Goal: Task Accomplishment & Management: Complete application form

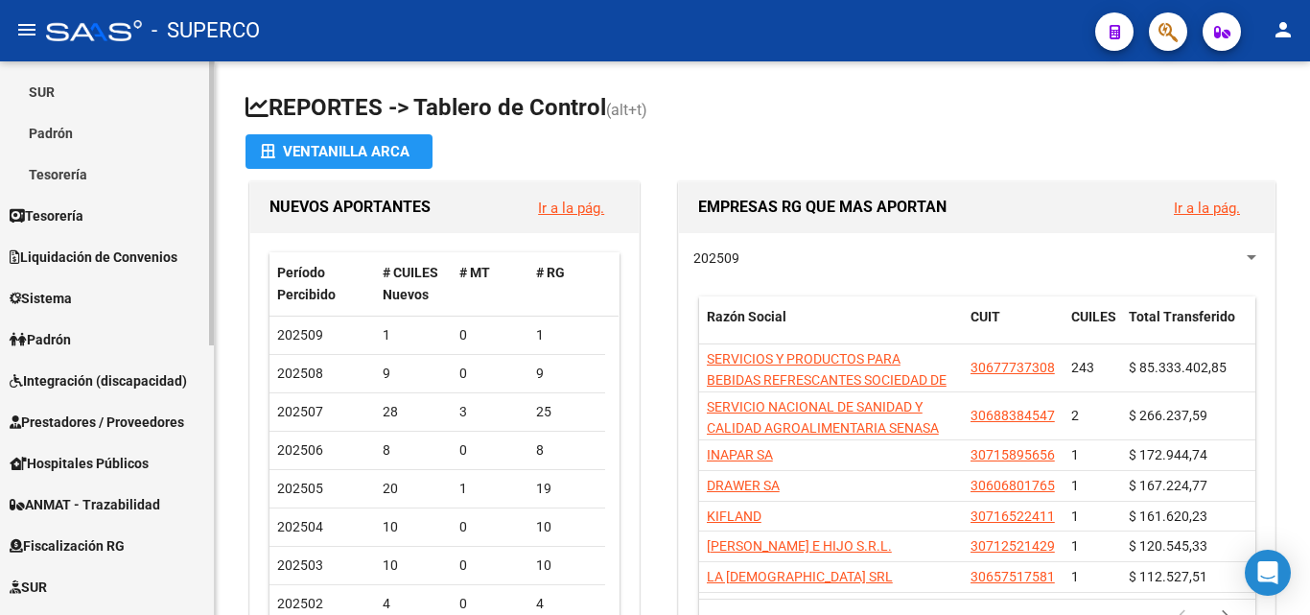
scroll to position [288, 0]
click at [76, 417] on span "Prestadores / Proveedores" at bounding box center [97, 420] width 175 height 21
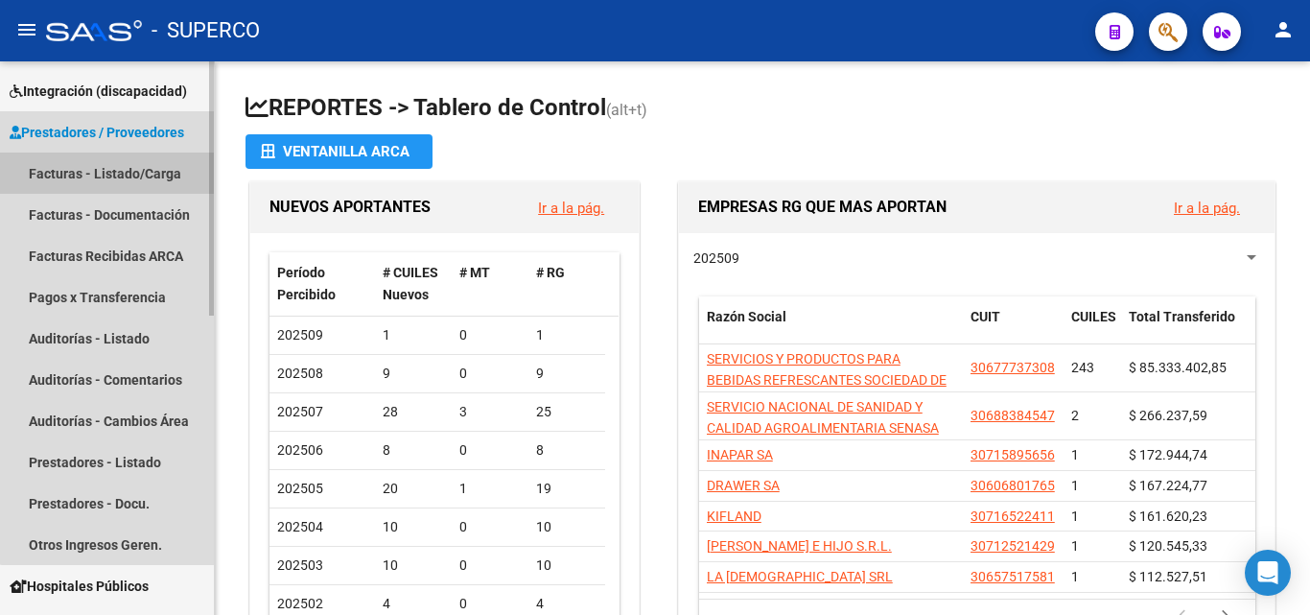
click at [118, 178] on link "Facturas - Listado/Carga" at bounding box center [107, 172] width 214 height 41
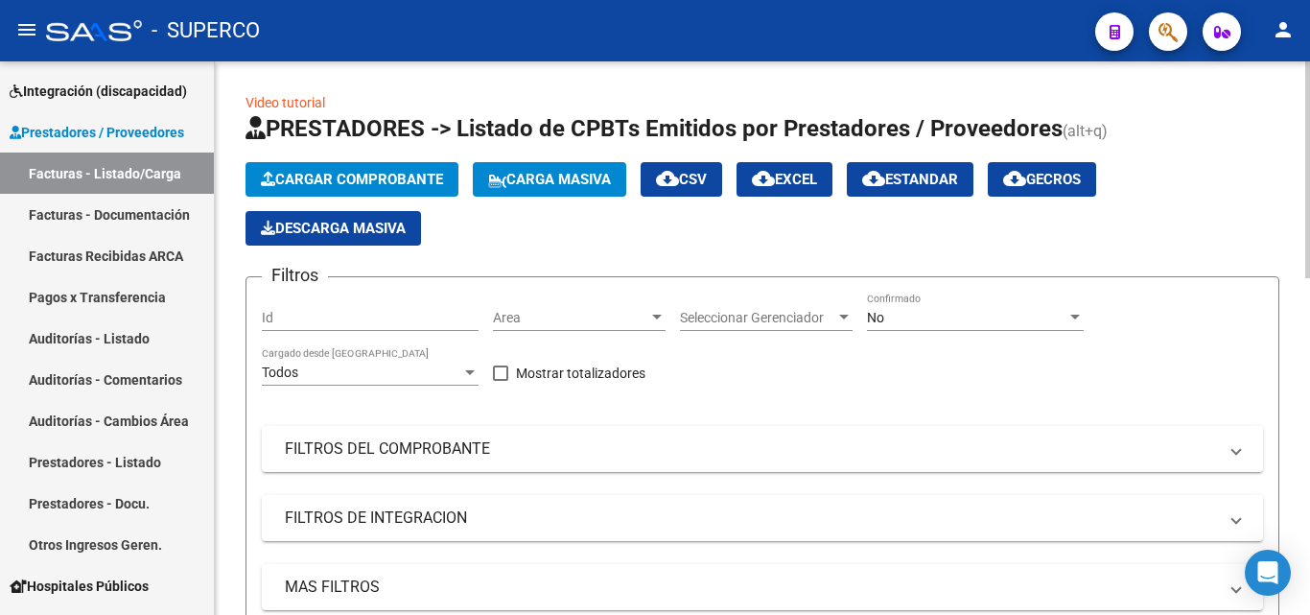
click at [876, 323] on span "No" at bounding box center [875, 317] width 17 height 15
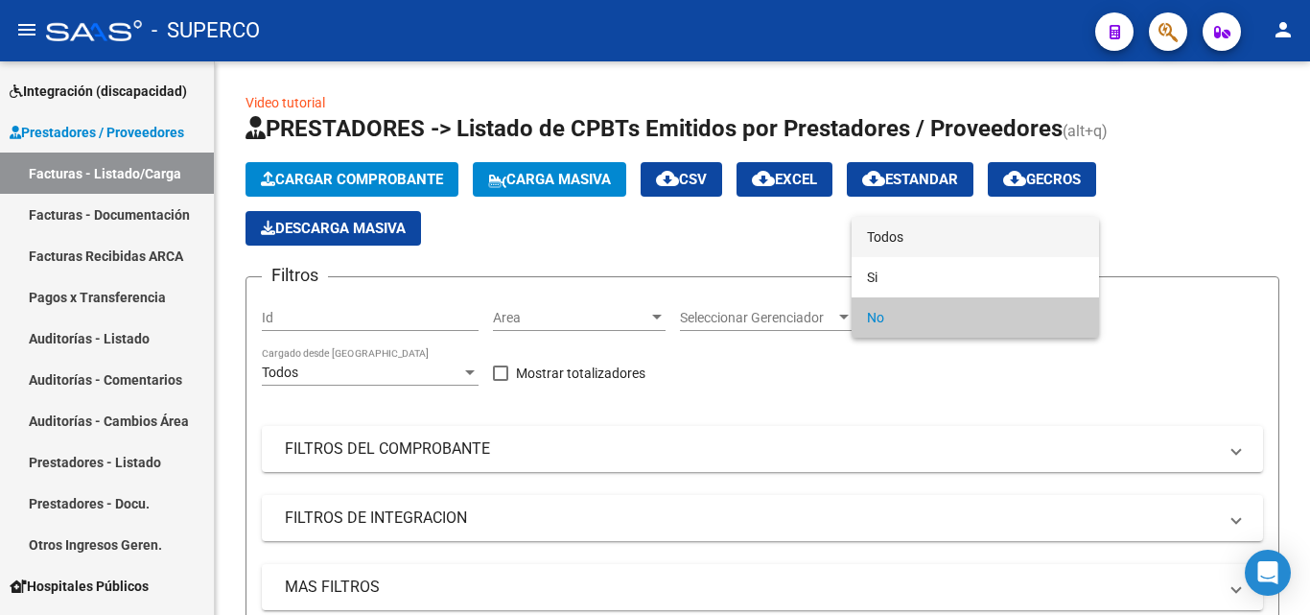
click at [889, 245] on span "Todos" at bounding box center [975, 237] width 217 height 40
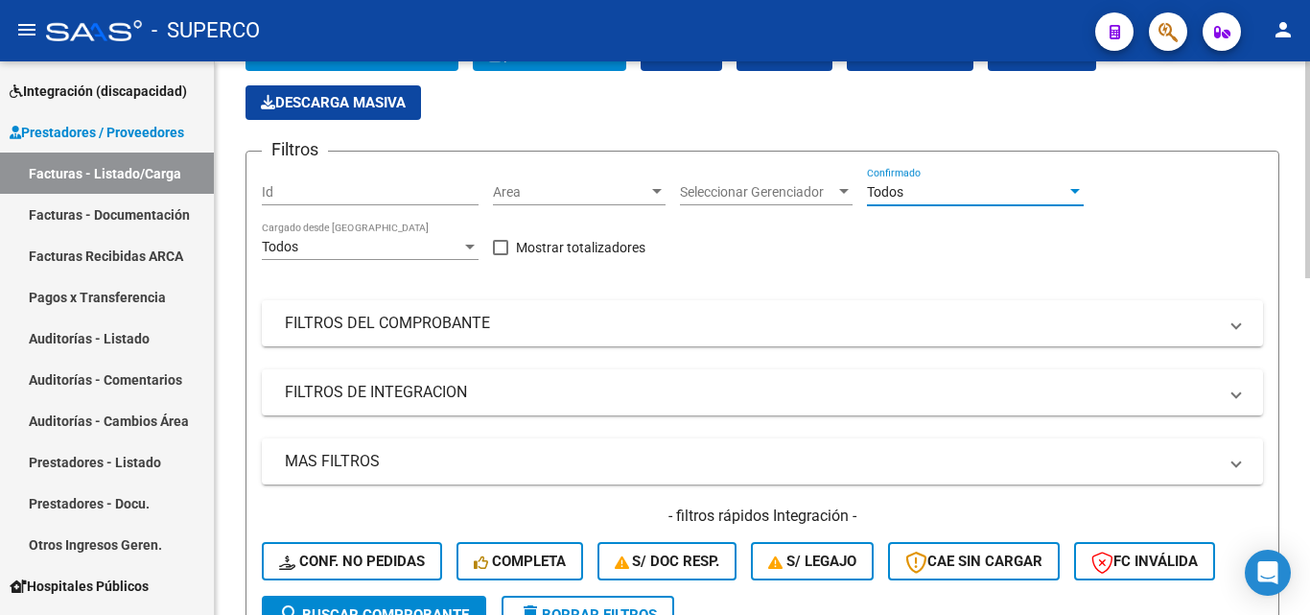
scroll to position [96, 0]
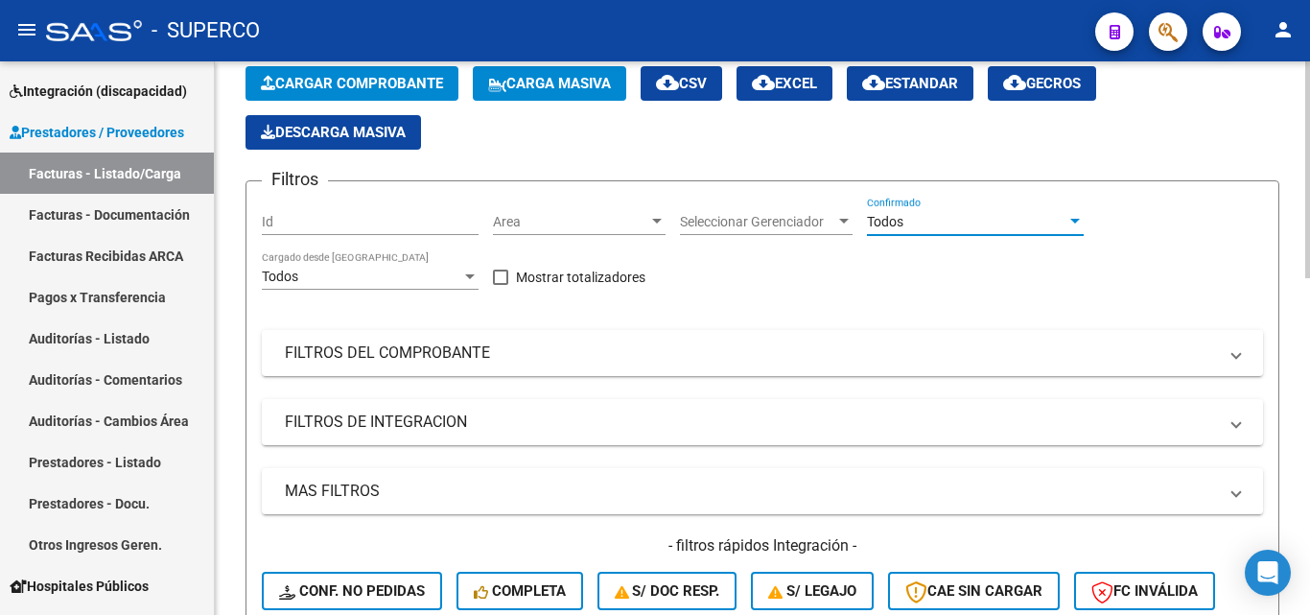
click at [383, 87] on span "Cargar Comprobante" at bounding box center [352, 83] width 182 height 17
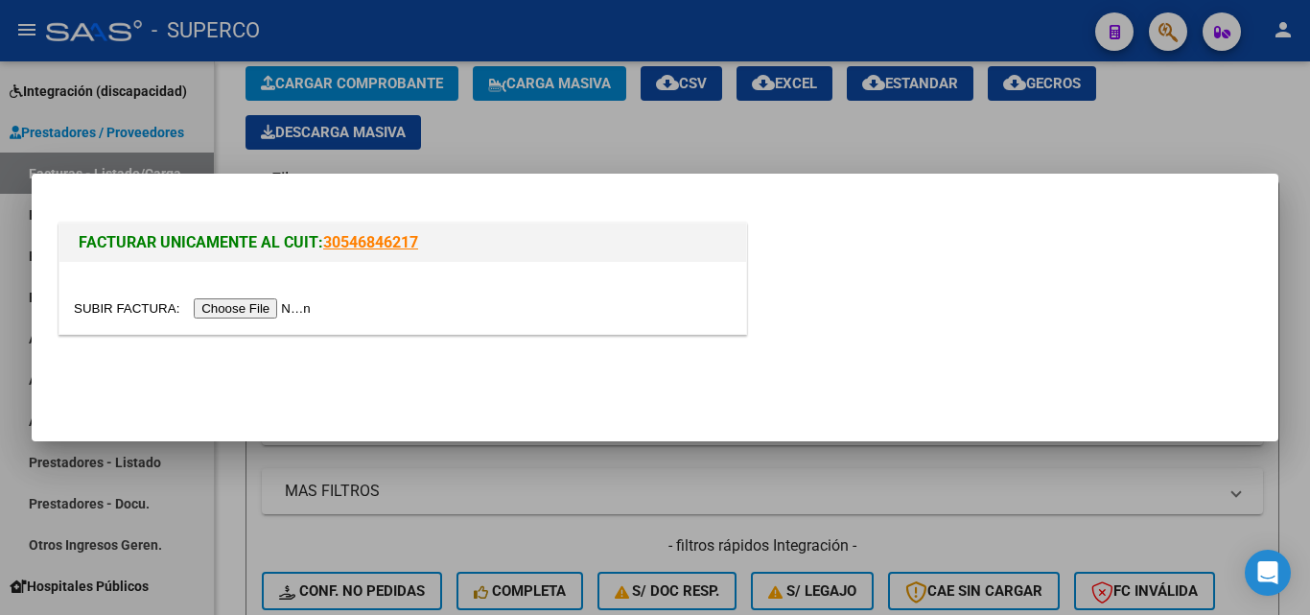
click at [264, 306] on input "file" at bounding box center [195, 308] width 243 height 20
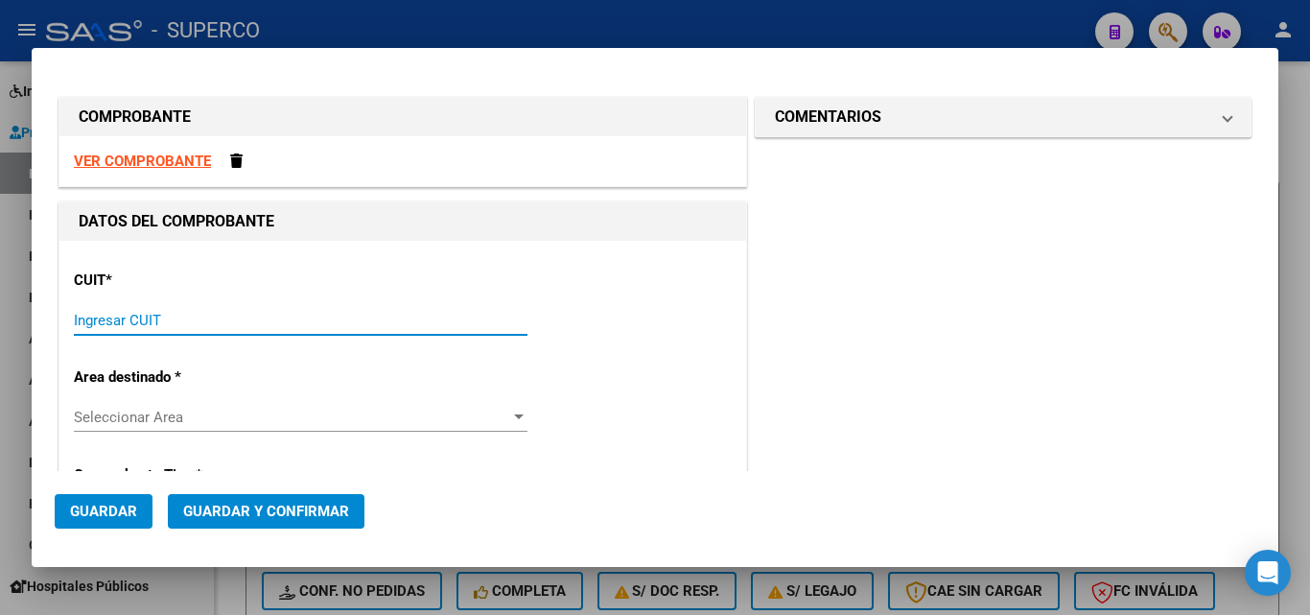
click at [159, 319] on input "Ingresar CUIT" at bounding box center [301, 320] width 454 height 17
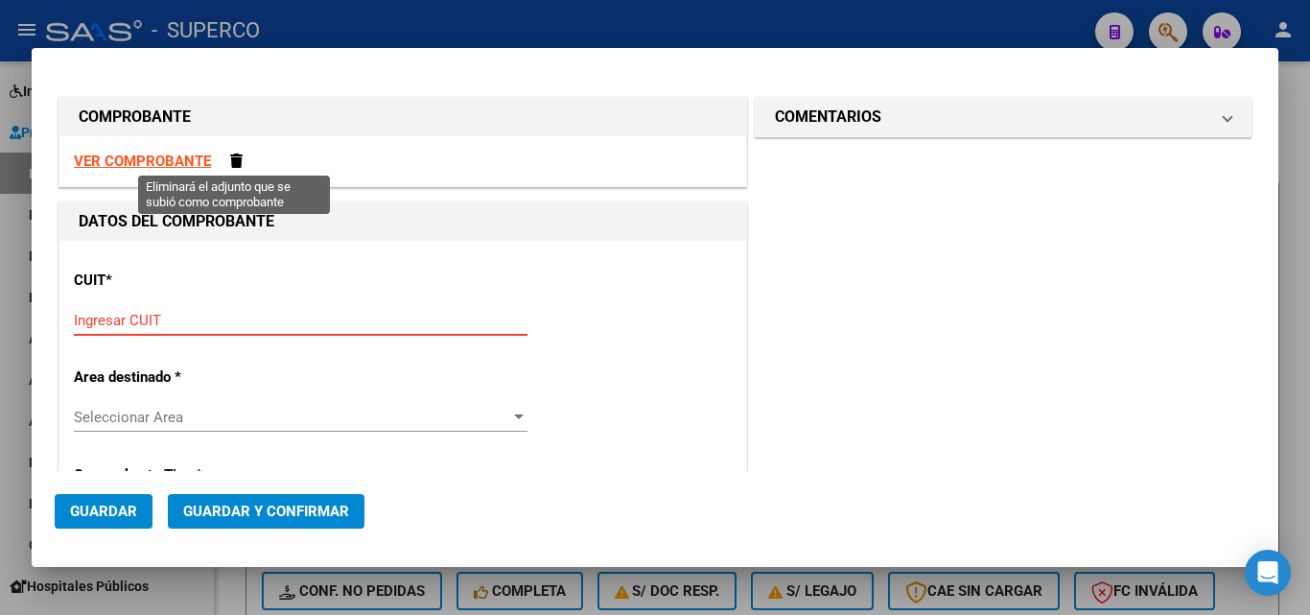
click at [234, 162] on span at bounding box center [236, 160] width 12 height 14
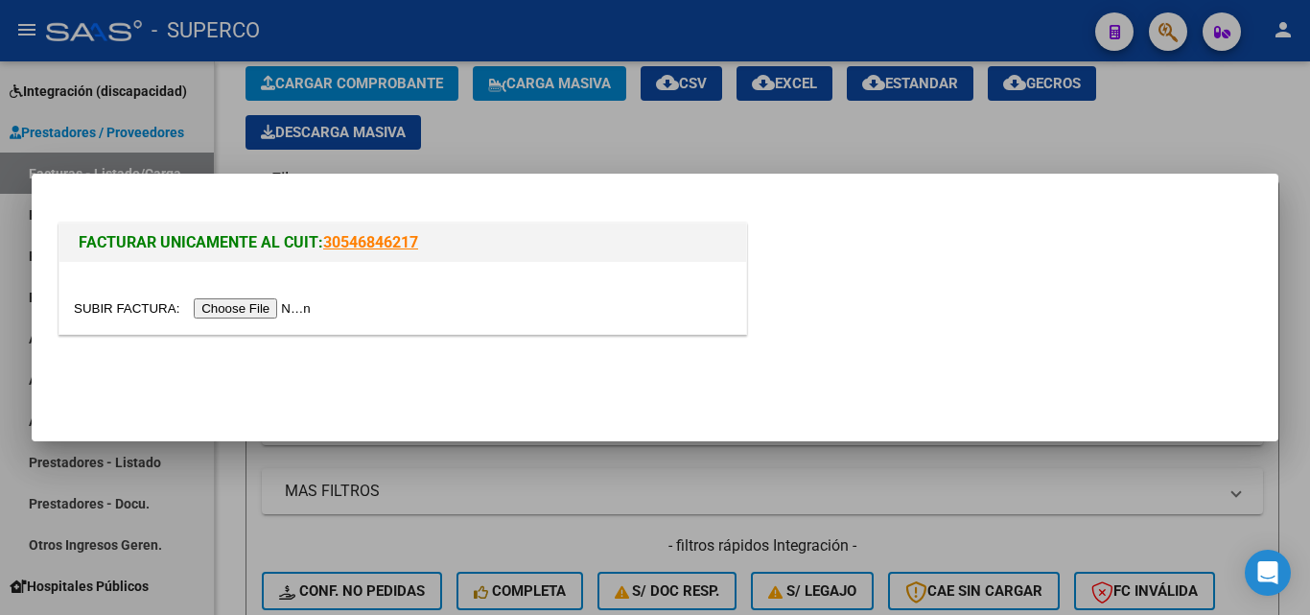
click at [260, 310] on input "file" at bounding box center [195, 308] width 243 height 20
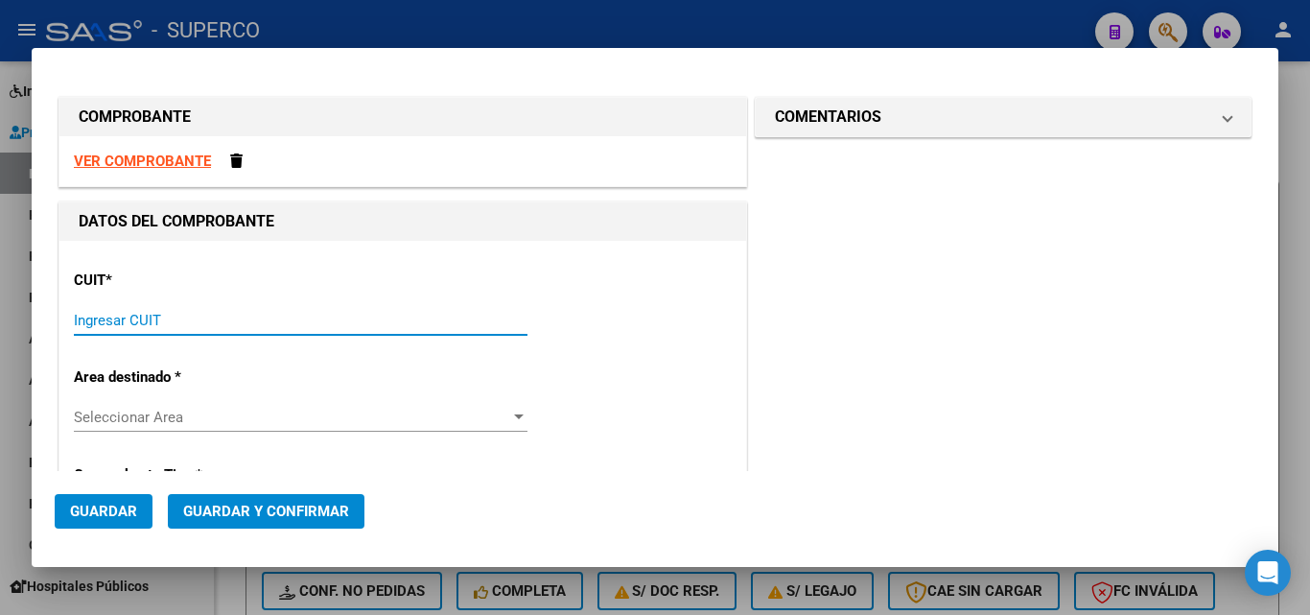
click at [160, 325] on input "Ingresar CUIT" at bounding box center [301, 320] width 454 height 17
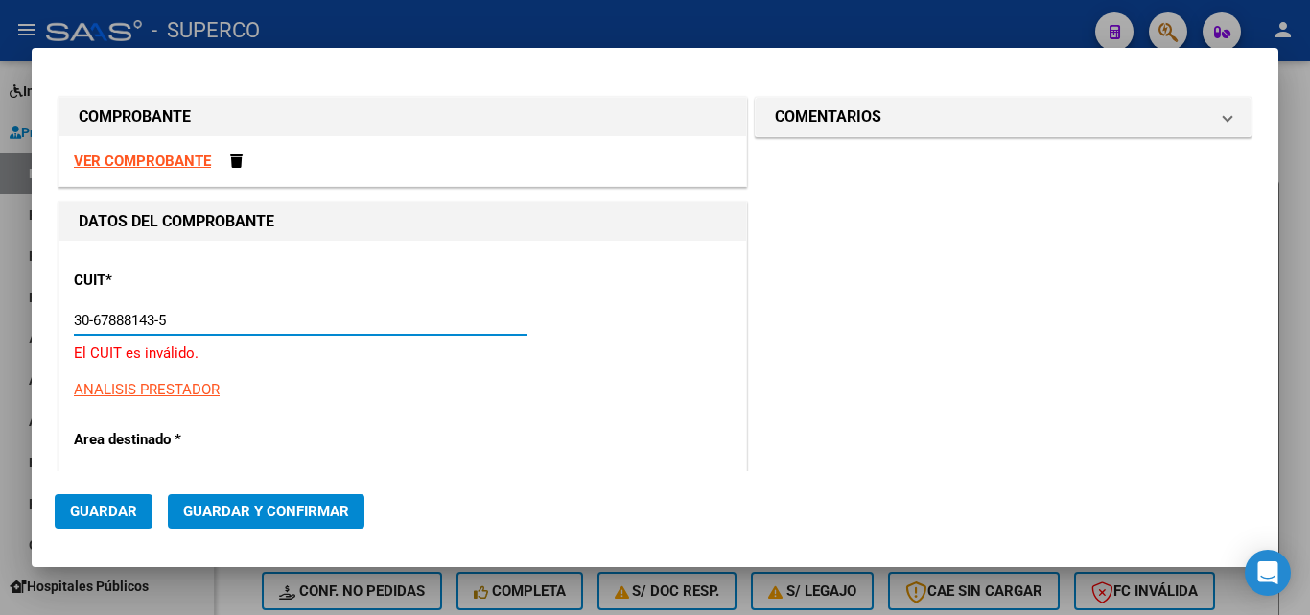
click at [133, 322] on input "30-67888143-5" at bounding box center [301, 320] width 454 height 17
click at [160, 321] on input "30-67881435" at bounding box center [301, 320] width 454 height 17
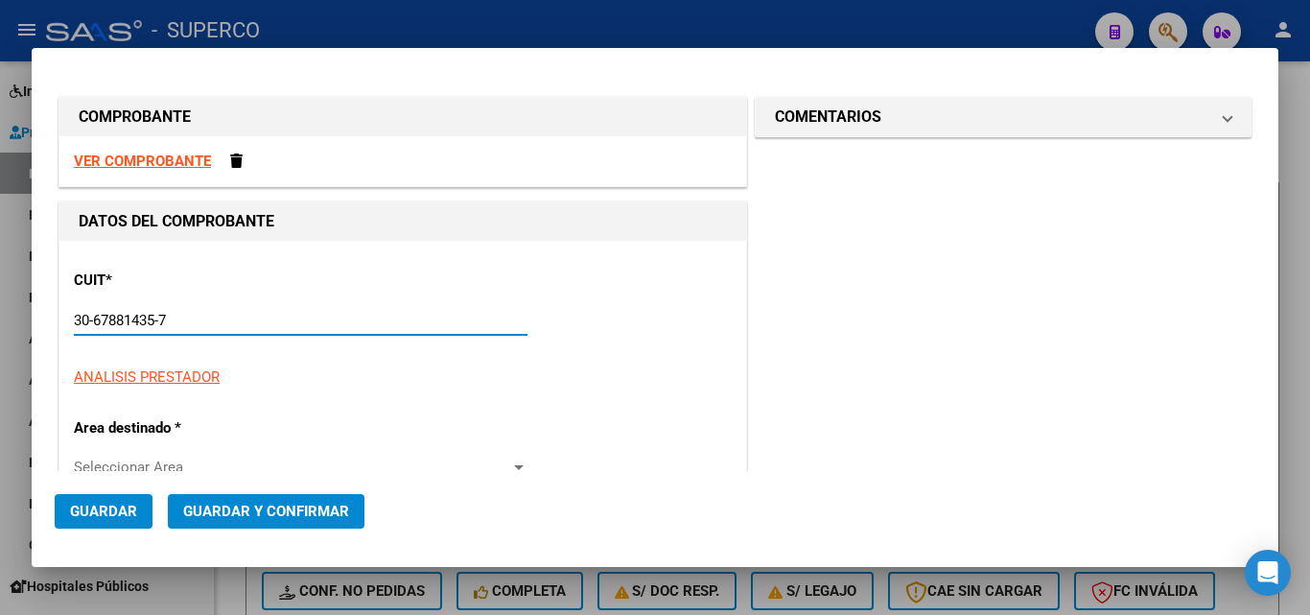
type input "30-67881435-7"
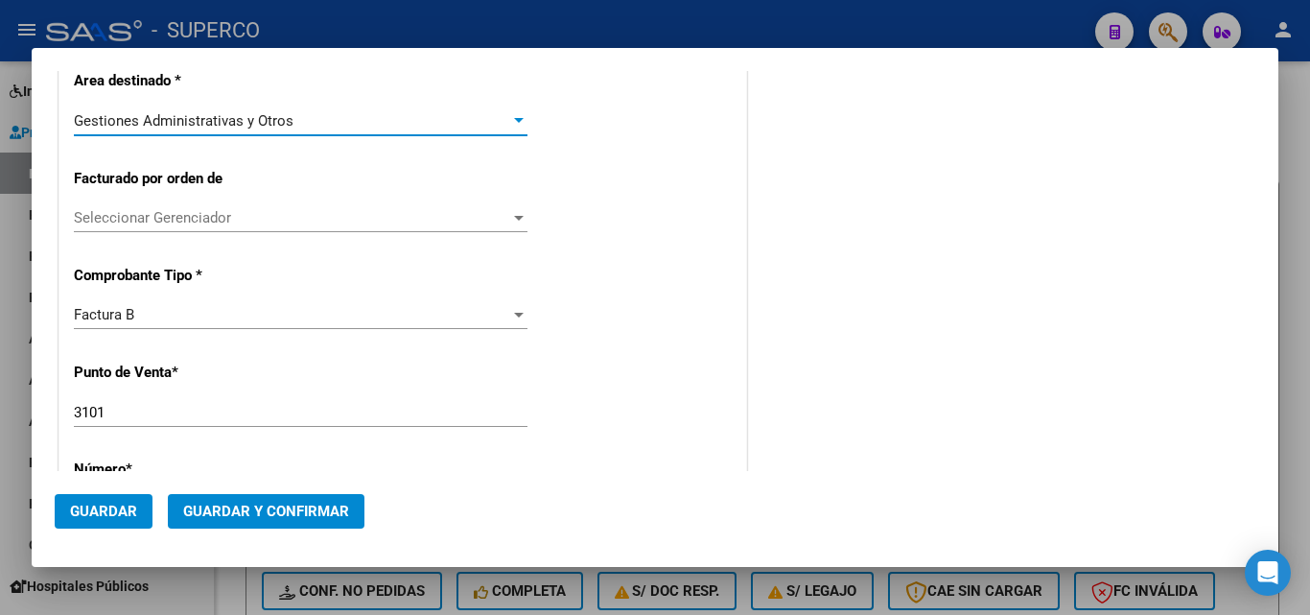
scroll to position [389, 0]
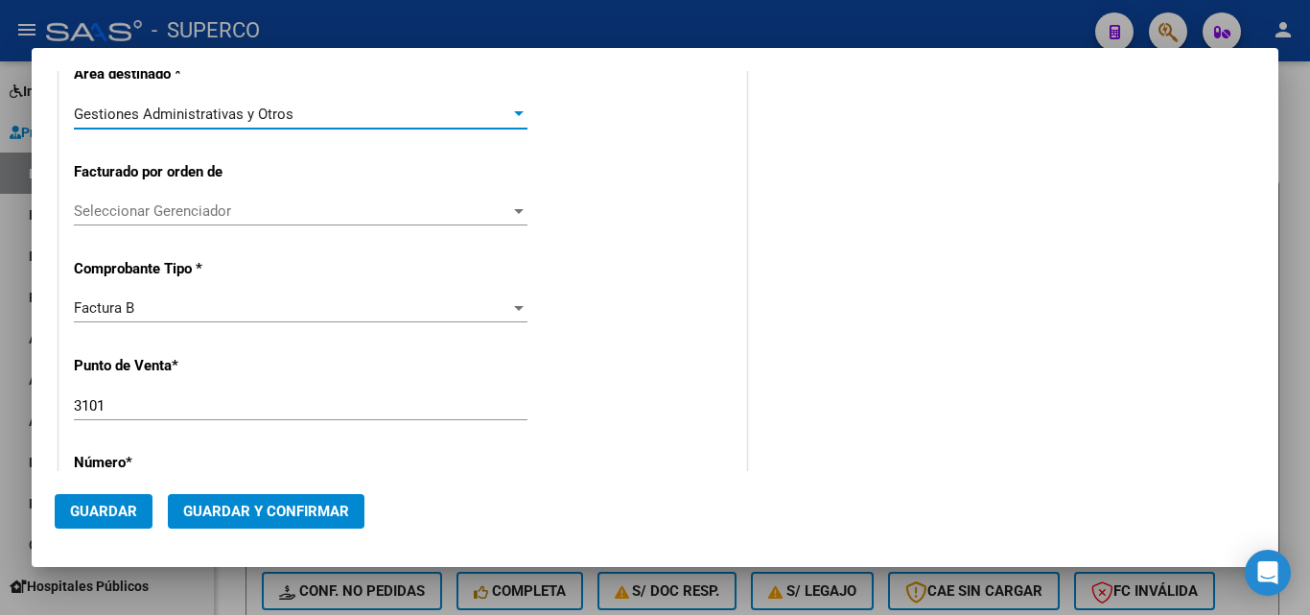
click at [169, 411] on input "3101" at bounding box center [301, 405] width 454 height 17
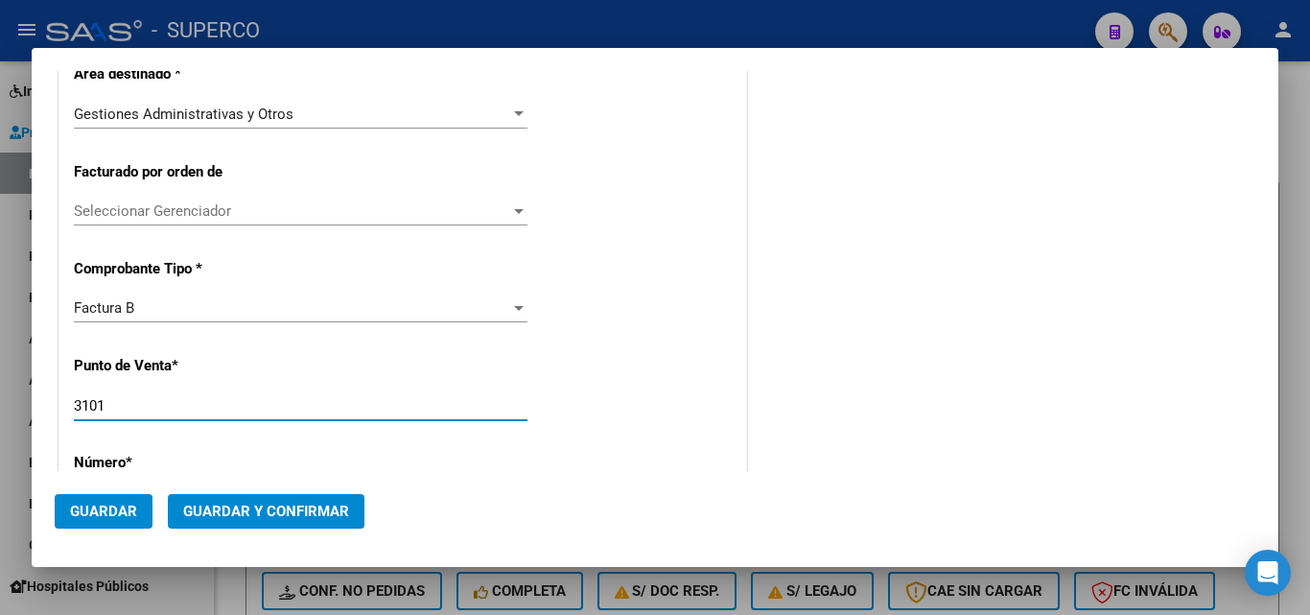
drag, startPoint x: 169, startPoint y: 411, endPoint x: 63, endPoint y: 415, distance: 105.6
click at [63, 415] on div "CUIT * 30-67881435-7 Ingresar CUIT ANALISIS PRESTADOR TELEFONICA MOVILES ARGENT…" at bounding box center [402, 579] width 687 height 1457
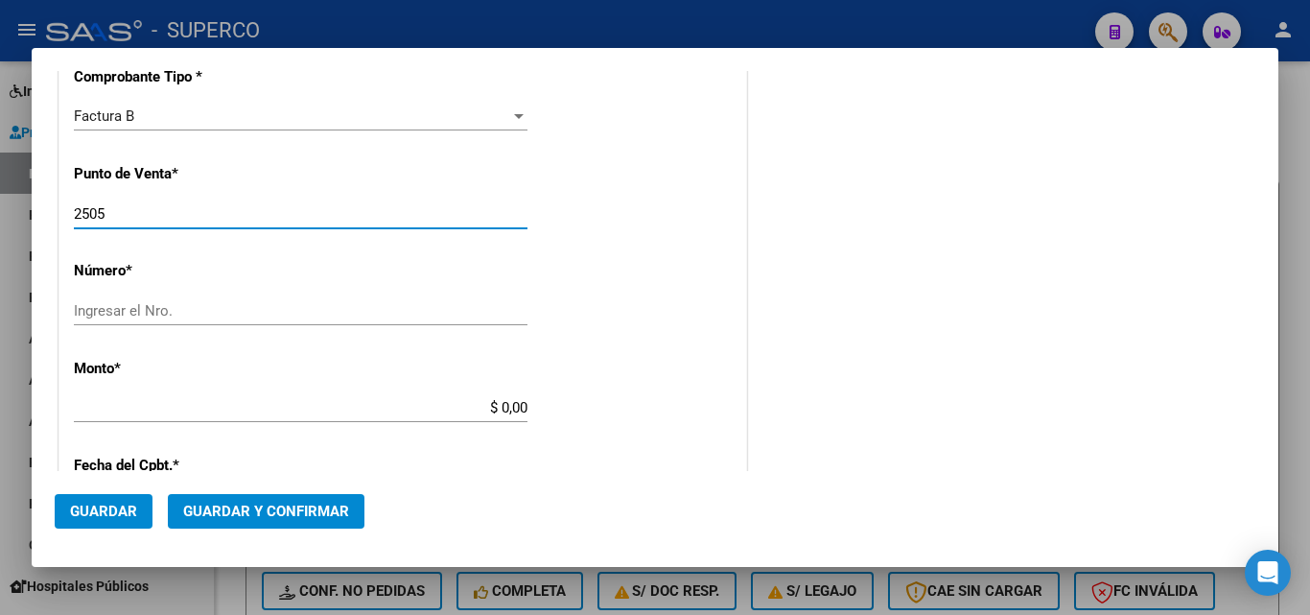
type input "2505"
click at [160, 310] on input "Ingresar el Nro." at bounding box center [301, 310] width 454 height 17
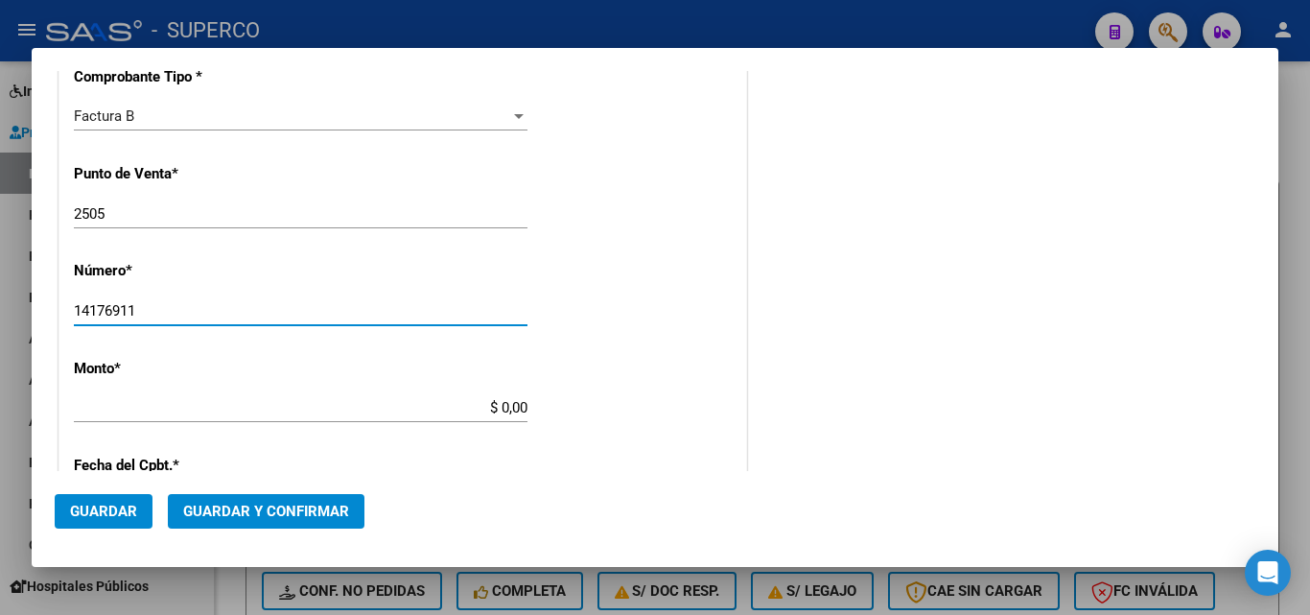
type input "14176911"
click at [152, 414] on input "$ 0,00" at bounding box center [301, 407] width 454 height 17
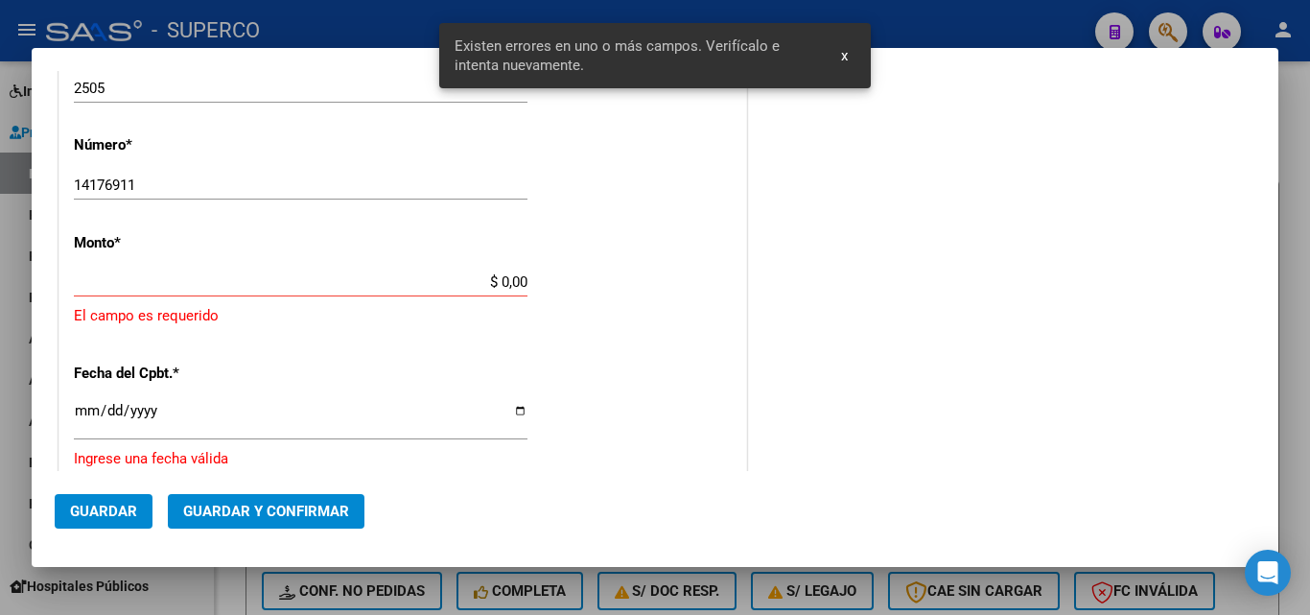
scroll to position [709, 0]
drag, startPoint x: 436, startPoint y: 409, endPoint x: 527, endPoint y: 373, distance: 97.8
click at [549, 410] on div "CUIT * 30-67881435-7 Ingresar CUIT ANALISIS PRESTADOR TELEFONICA MOVILES ARGENT…" at bounding box center [402, 283] width 687 height 1502
drag, startPoint x: 473, startPoint y: 274, endPoint x: 540, endPoint y: 279, distance: 67.3
click at [540, 279] on div "CUIT * 30-67881435-7 Ingresar CUIT ANALISIS PRESTADOR TELEFONICA MOVILES ARGENT…" at bounding box center [402, 283] width 687 height 1502
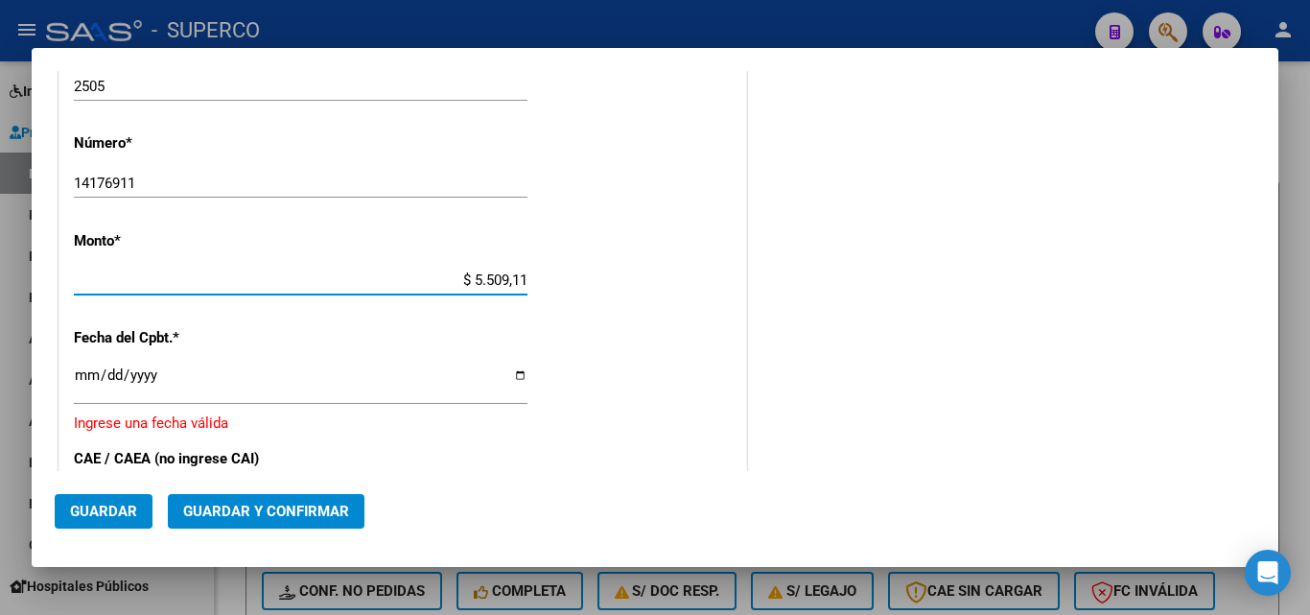
type input "$ 55.091,12"
click at [351, 382] on input "Ingresar la fecha" at bounding box center [301, 382] width 454 height 31
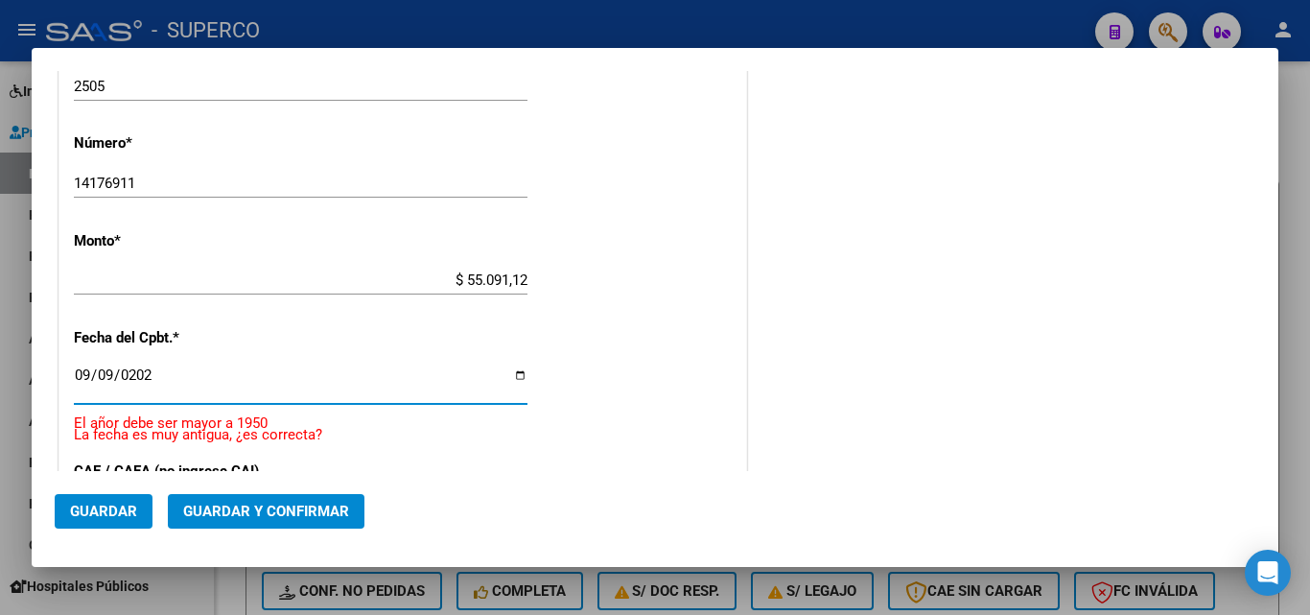
type input "[DATE]"
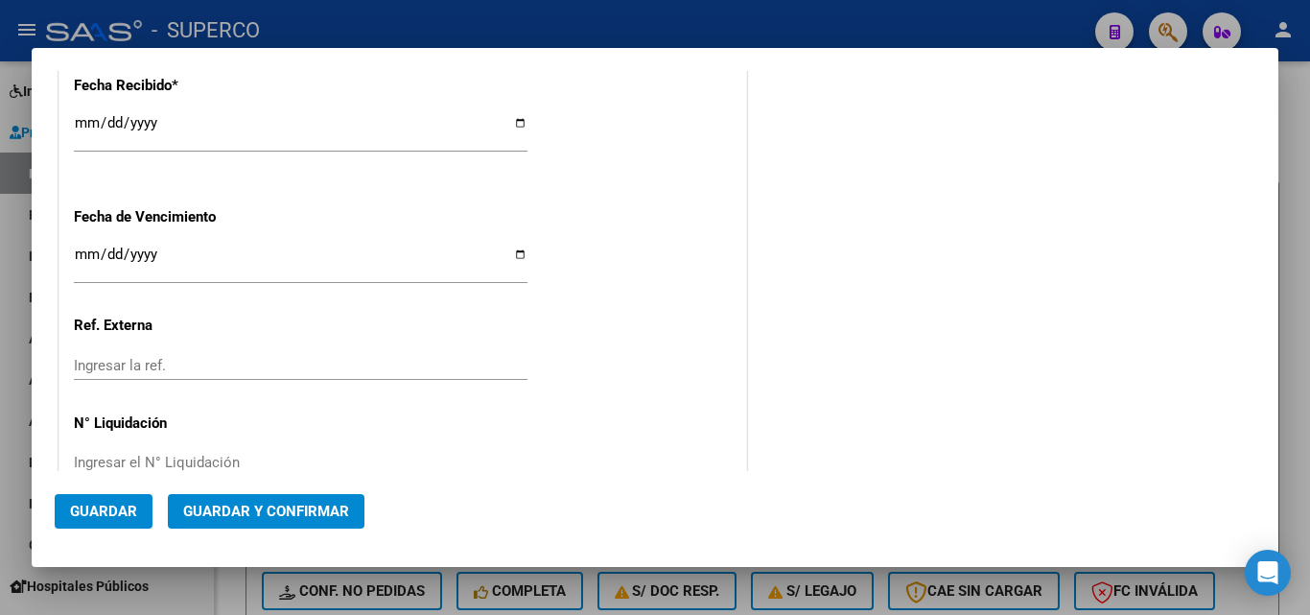
scroll to position [1231, 0]
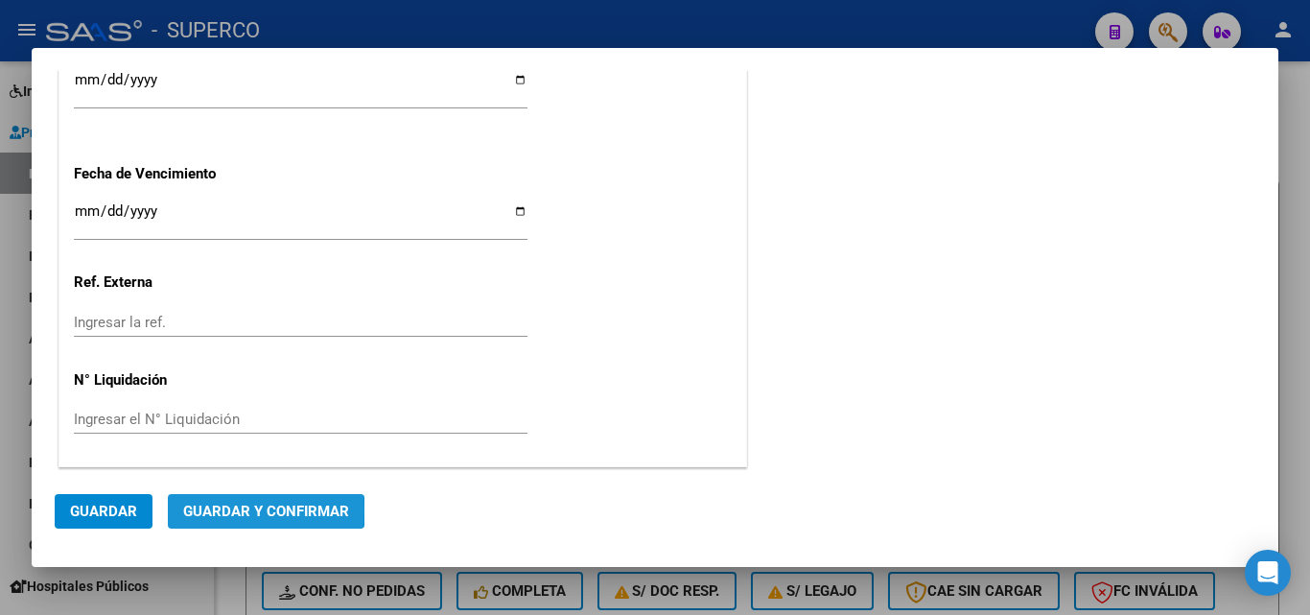
click at [241, 509] on span "Guardar y Confirmar" at bounding box center [266, 510] width 166 height 17
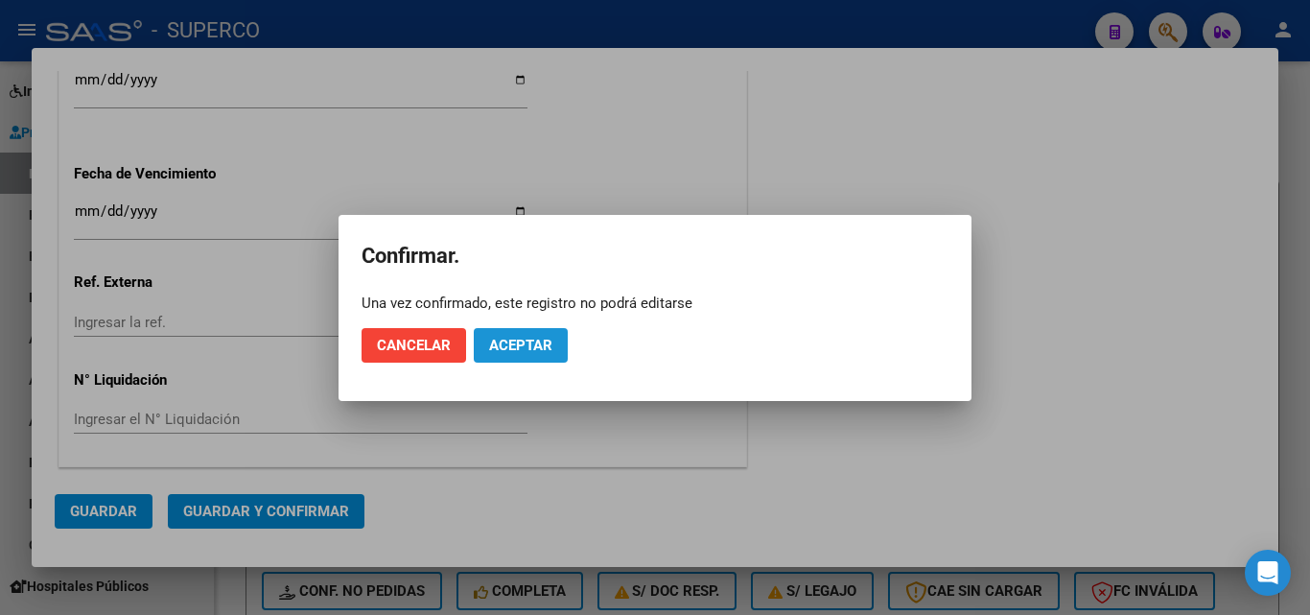
click at [540, 341] on span "Aceptar" at bounding box center [520, 345] width 63 height 17
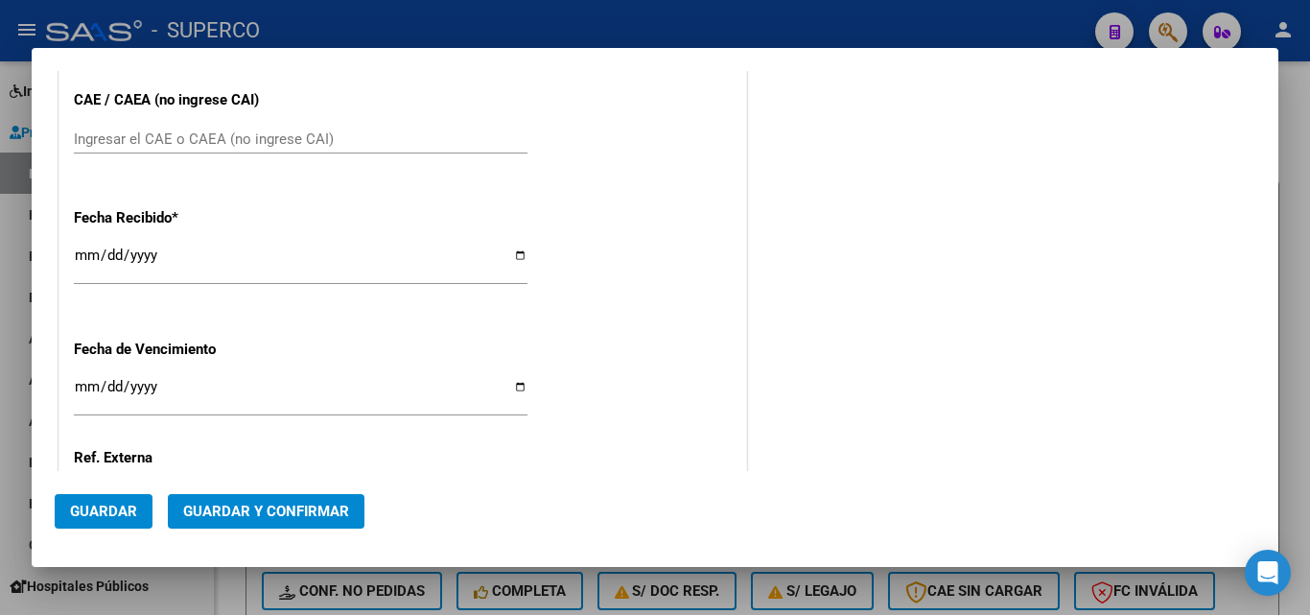
scroll to position [1039, 0]
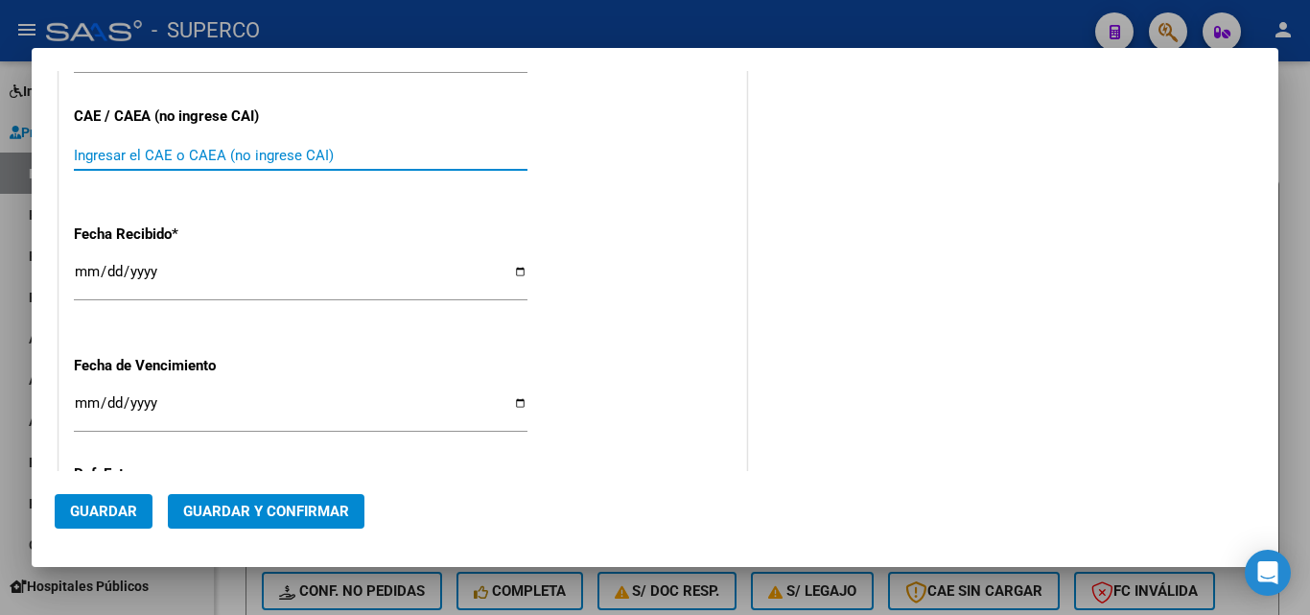
click at [133, 157] on input "Ingresar el CAE o CAEA (no ingrese CAI)" at bounding box center [301, 155] width 454 height 17
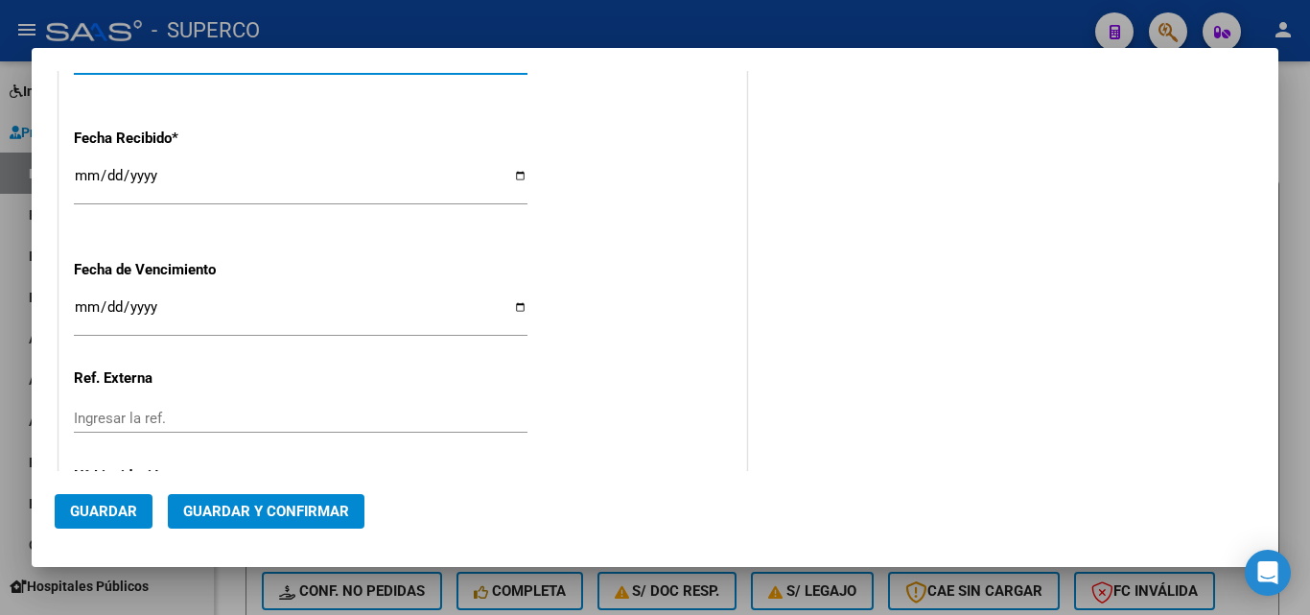
scroll to position [1231, 0]
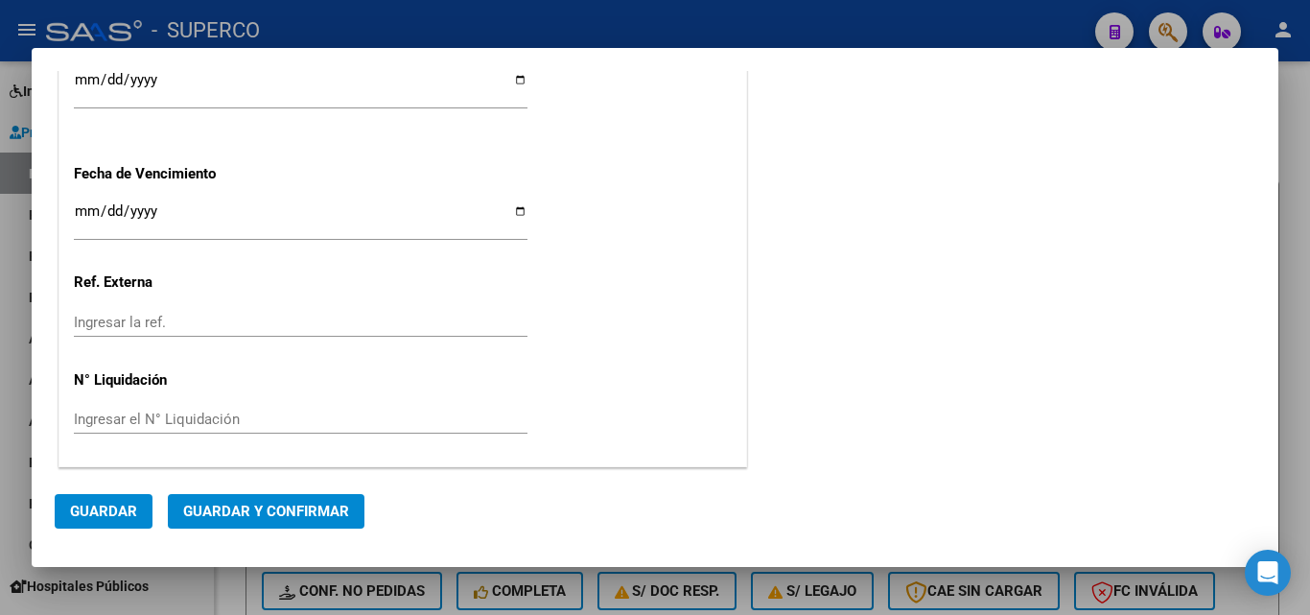
type input "75367525030834"
click at [259, 505] on span "Guardar y Confirmar" at bounding box center [266, 510] width 166 height 17
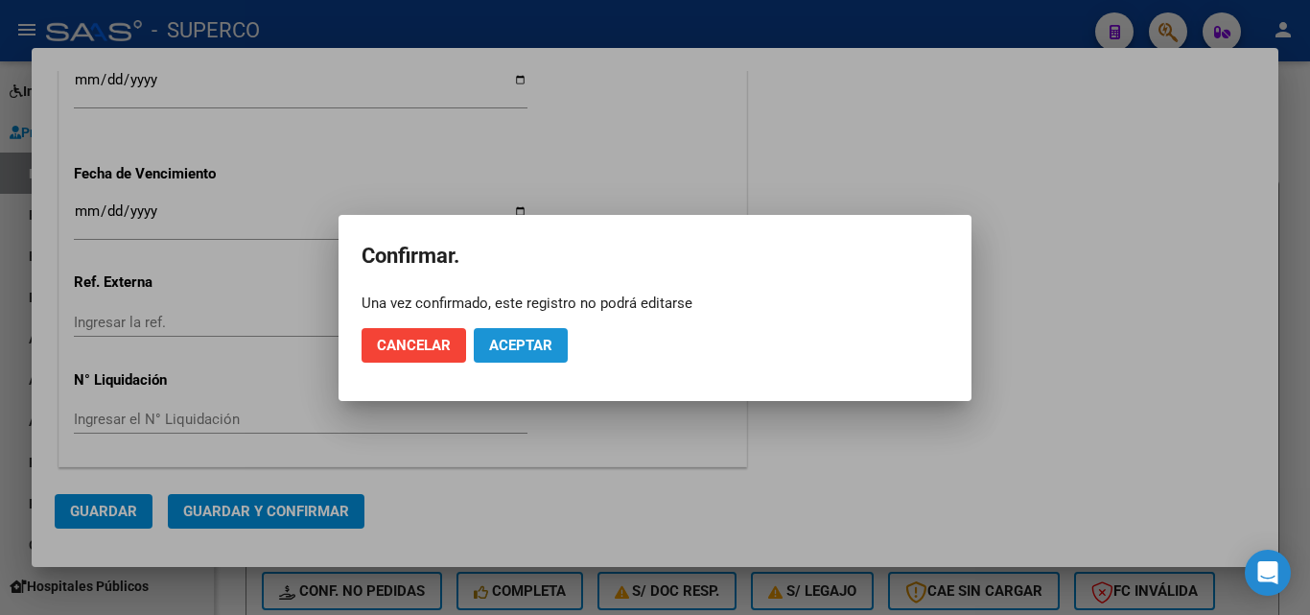
click at [513, 351] on span "Aceptar" at bounding box center [520, 345] width 63 height 17
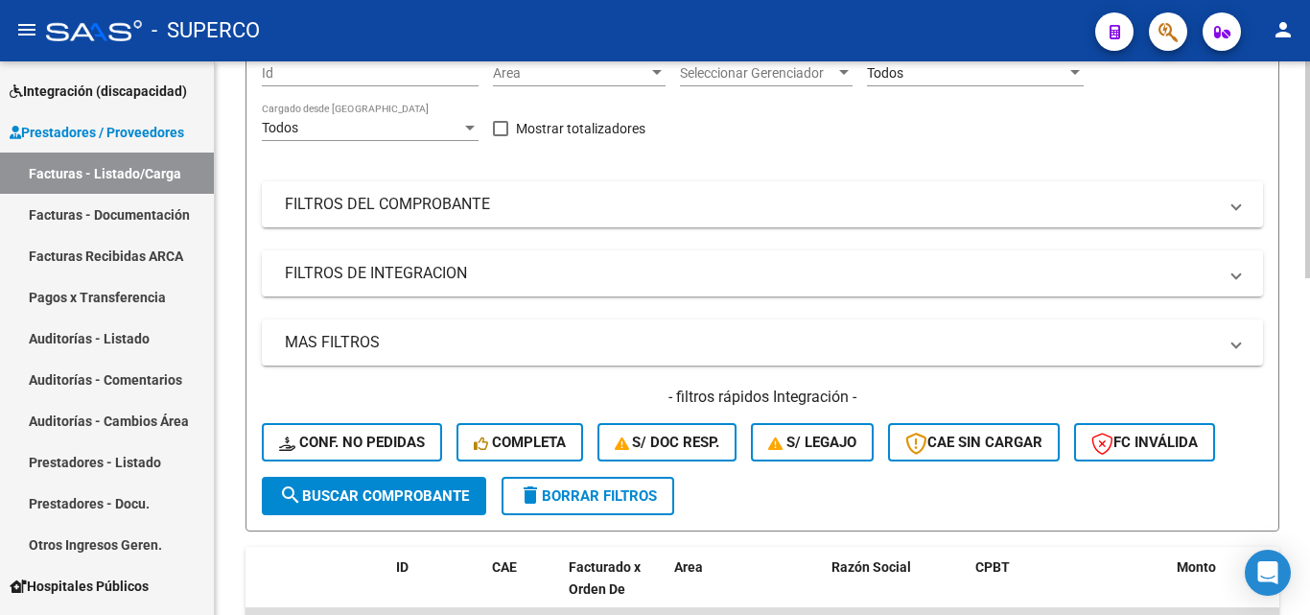
scroll to position [384, 0]
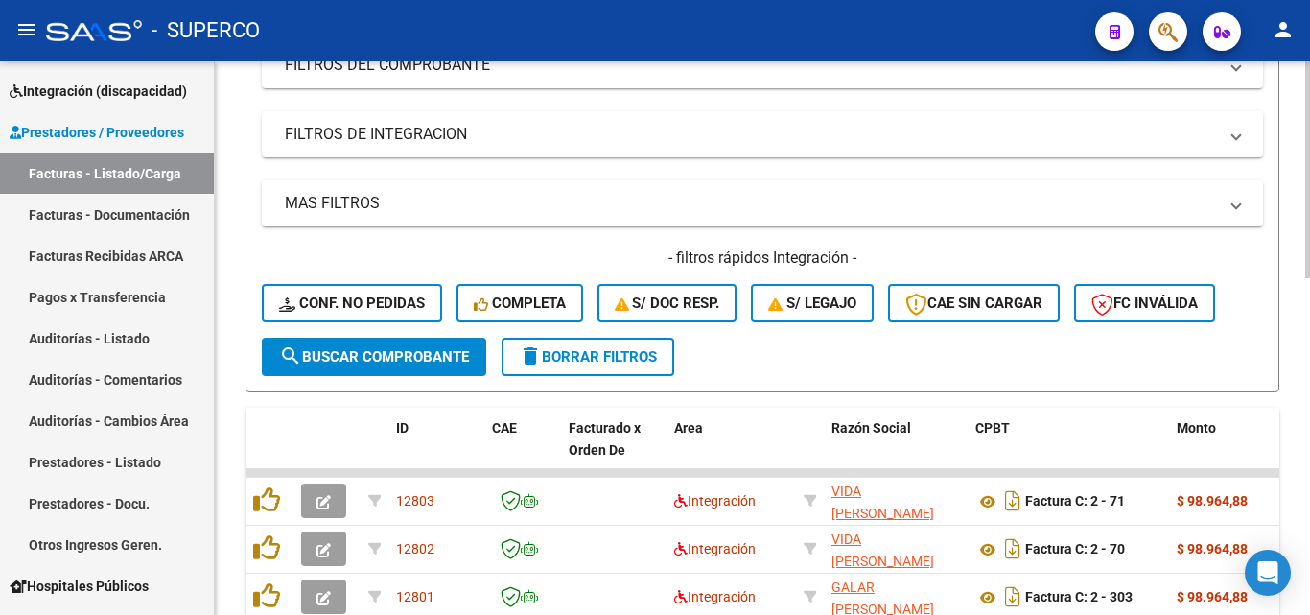
click at [346, 348] on span "search Buscar Comprobante" at bounding box center [374, 356] width 190 height 17
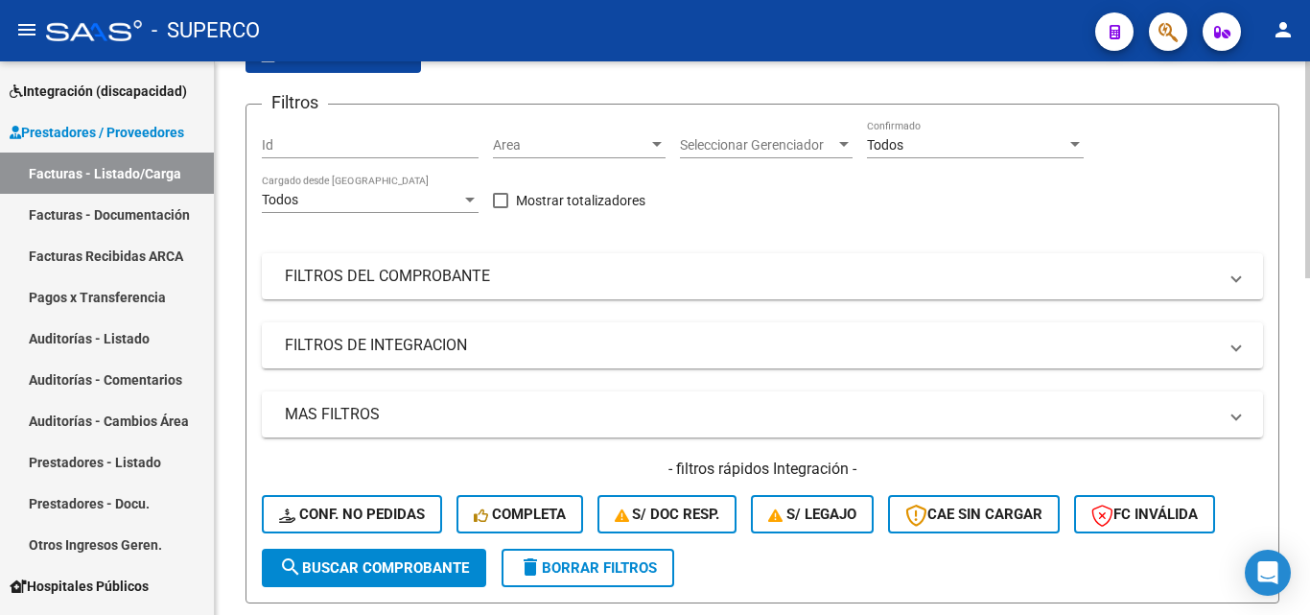
scroll to position [0, 0]
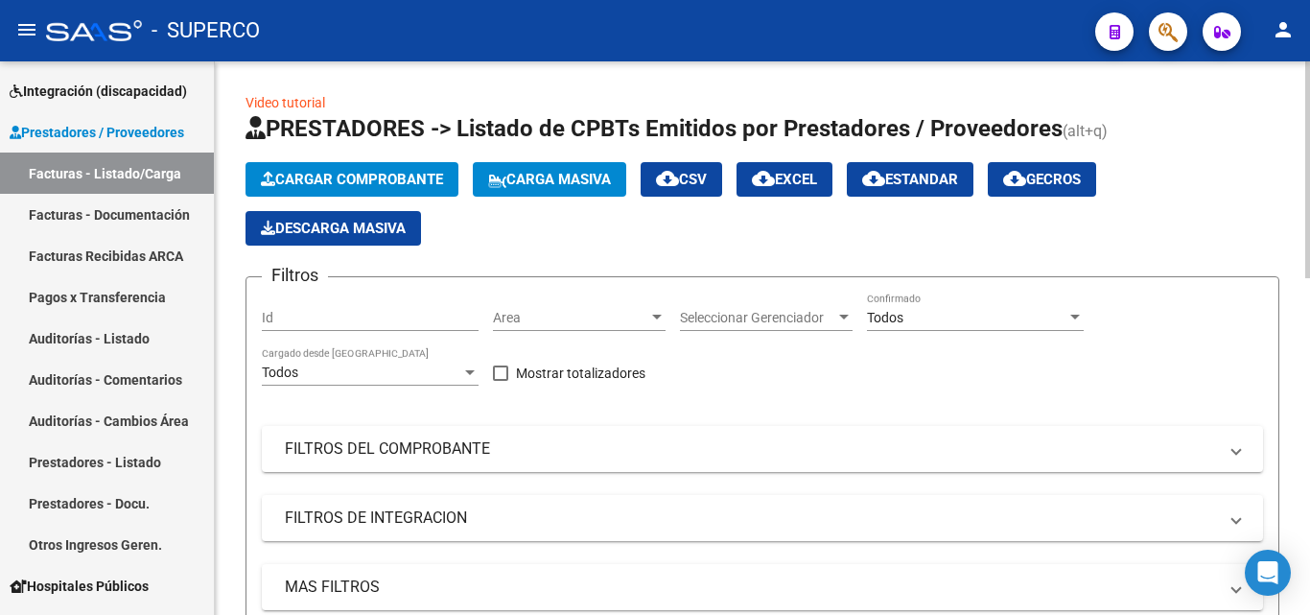
click at [345, 187] on span "Cargar Comprobante" at bounding box center [352, 179] width 182 height 17
click at [350, 186] on span "Cargar Comprobante" at bounding box center [352, 179] width 182 height 17
click at [344, 179] on span "Cargar Comprobante" at bounding box center [352, 179] width 182 height 17
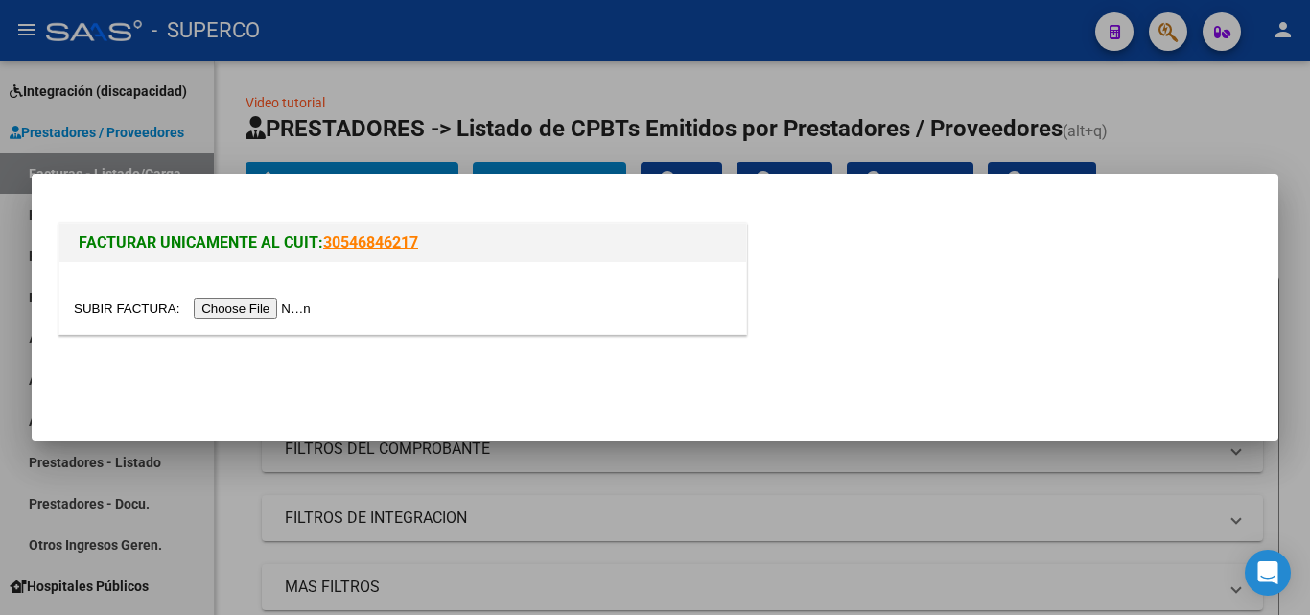
click at [240, 313] on input "file" at bounding box center [195, 308] width 243 height 20
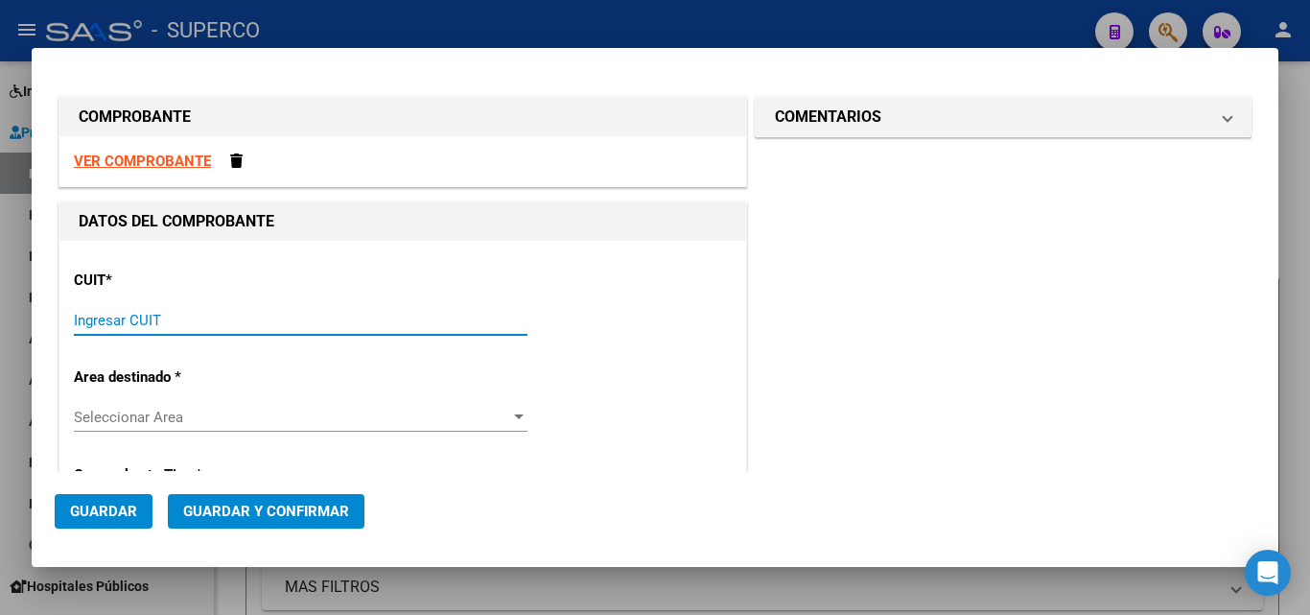
click at [145, 327] on input "Ingresar CUIT" at bounding box center [301, 320] width 454 height 17
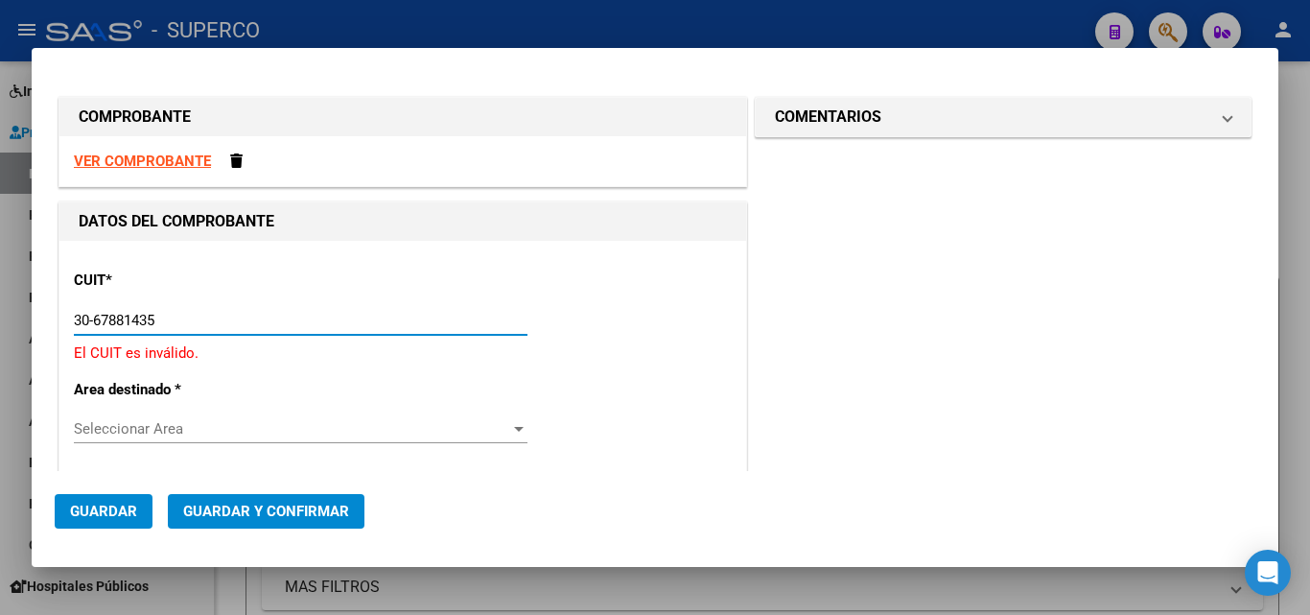
type input "30-67881435-7"
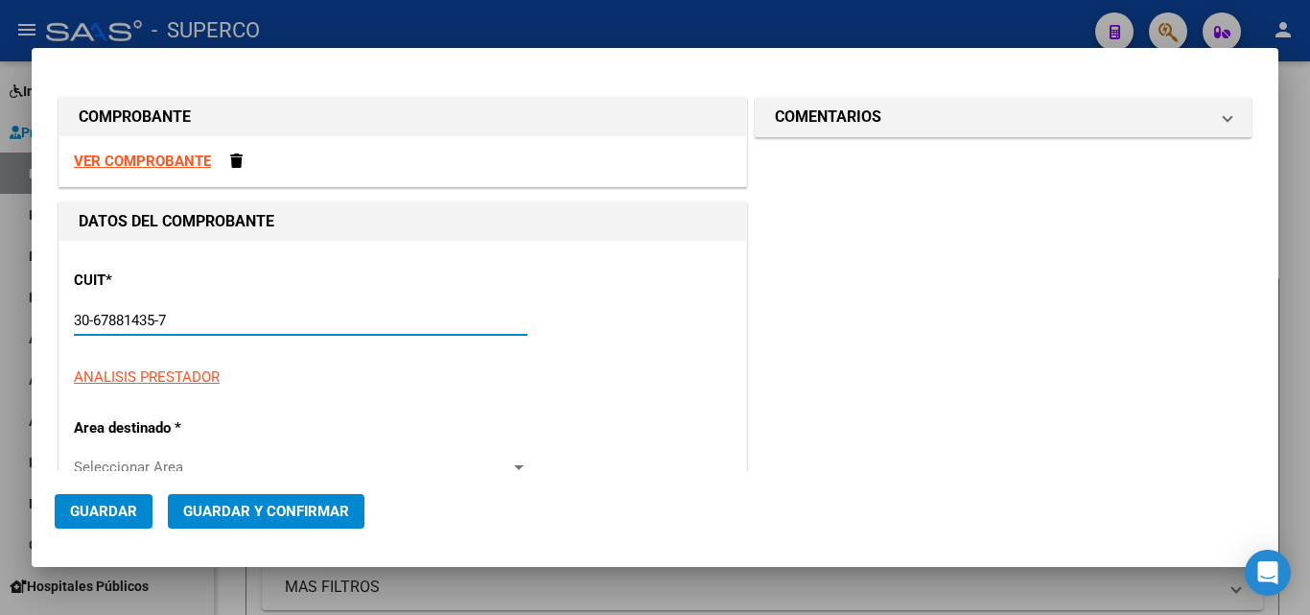
type input "2505"
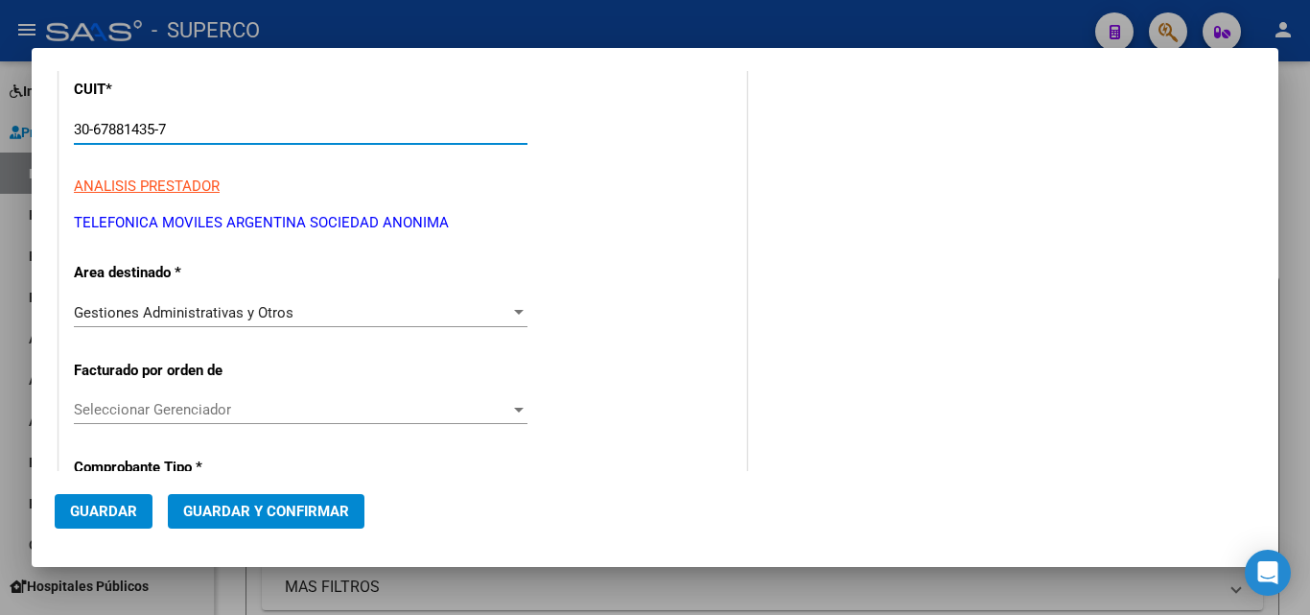
scroll to position [192, 0]
type input "30-67881435-7"
click at [134, 405] on span "Seleccionar Gerenciador" at bounding box center [292, 408] width 436 height 17
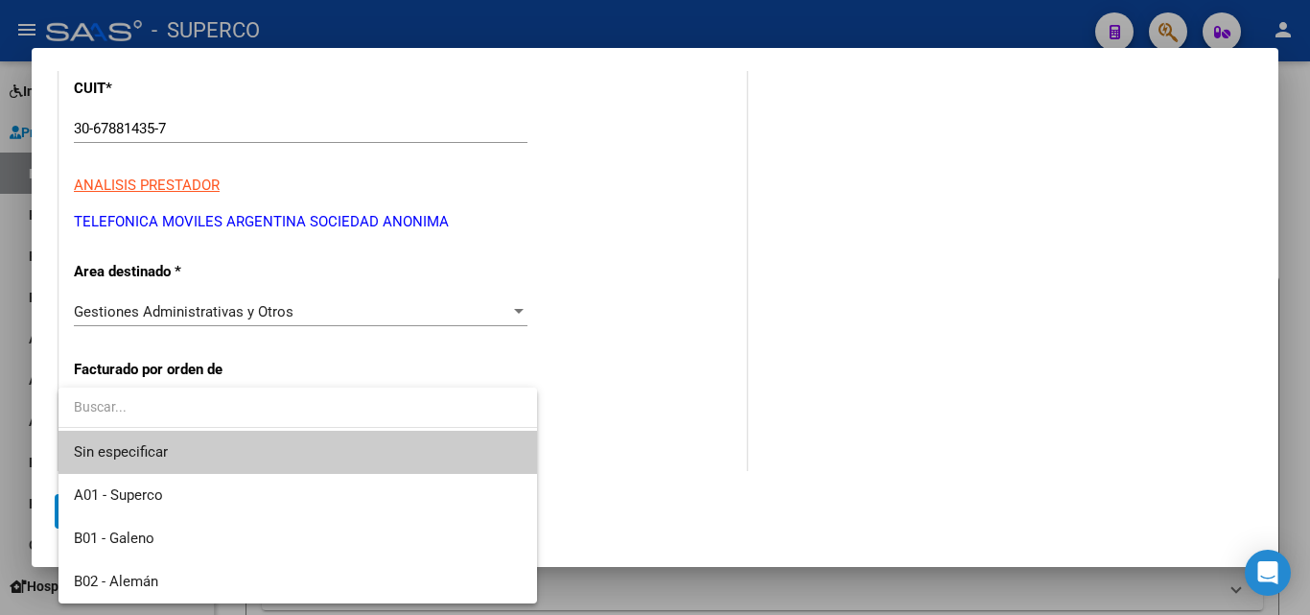
click at [220, 409] on input "dropdown search" at bounding box center [297, 406] width 479 height 40
click at [679, 438] on div at bounding box center [655, 307] width 1310 height 615
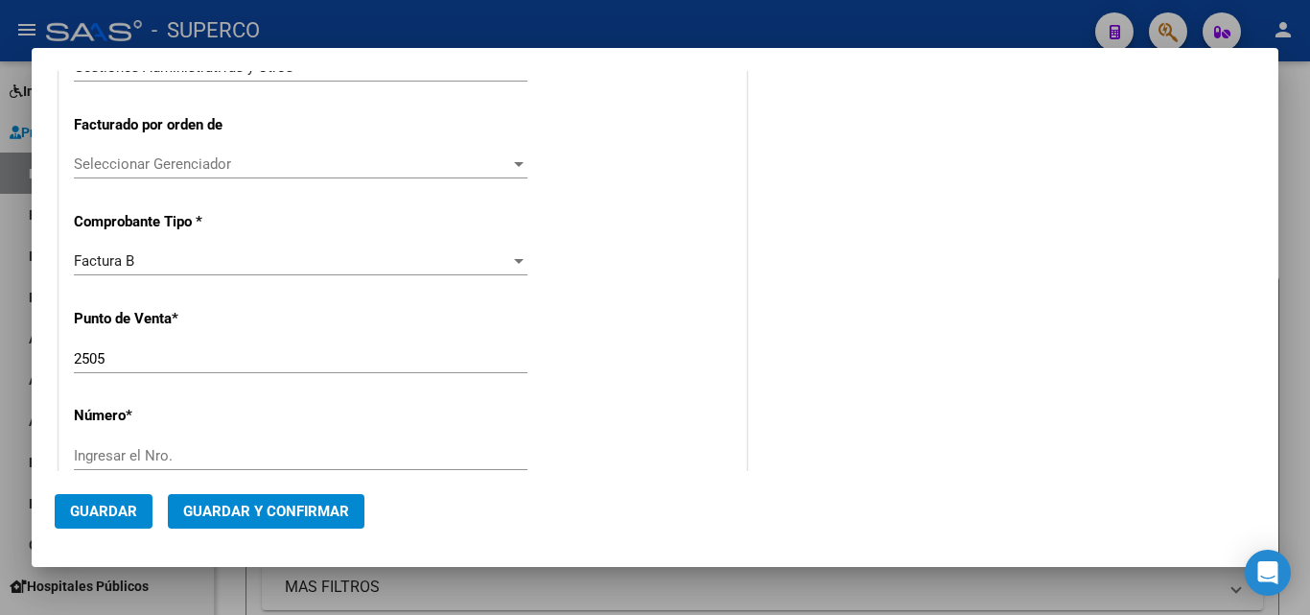
scroll to position [479, 0]
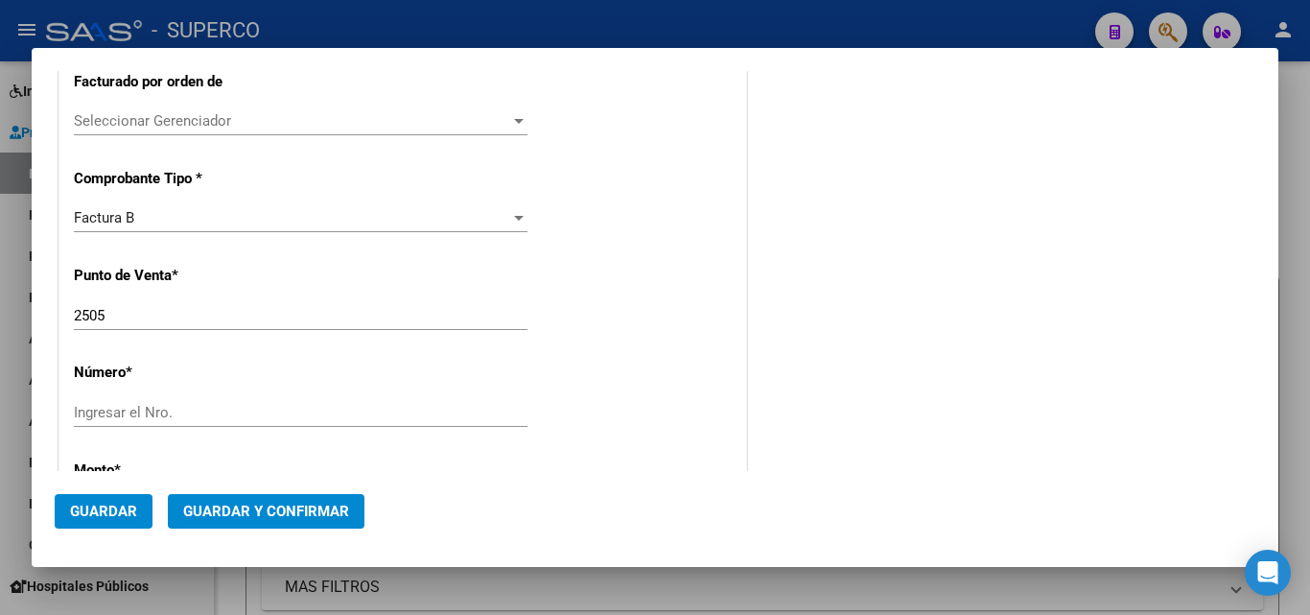
click at [159, 321] on input "2505" at bounding box center [301, 315] width 454 height 17
drag, startPoint x: 159, startPoint y: 321, endPoint x: 60, endPoint y: 310, distance: 99.4
click at [60, 310] on div "CUIT * 30-67881435-7 Ingresar CUIT ANALISIS PRESTADOR TELEFONICA MOVILES ARGENT…" at bounding box center [402, 489] width 687 height 1457
type input "3101"
click at [144, 408] on input "Ingresar el Nro." at bounding box center [301, 412] width 454 height 17
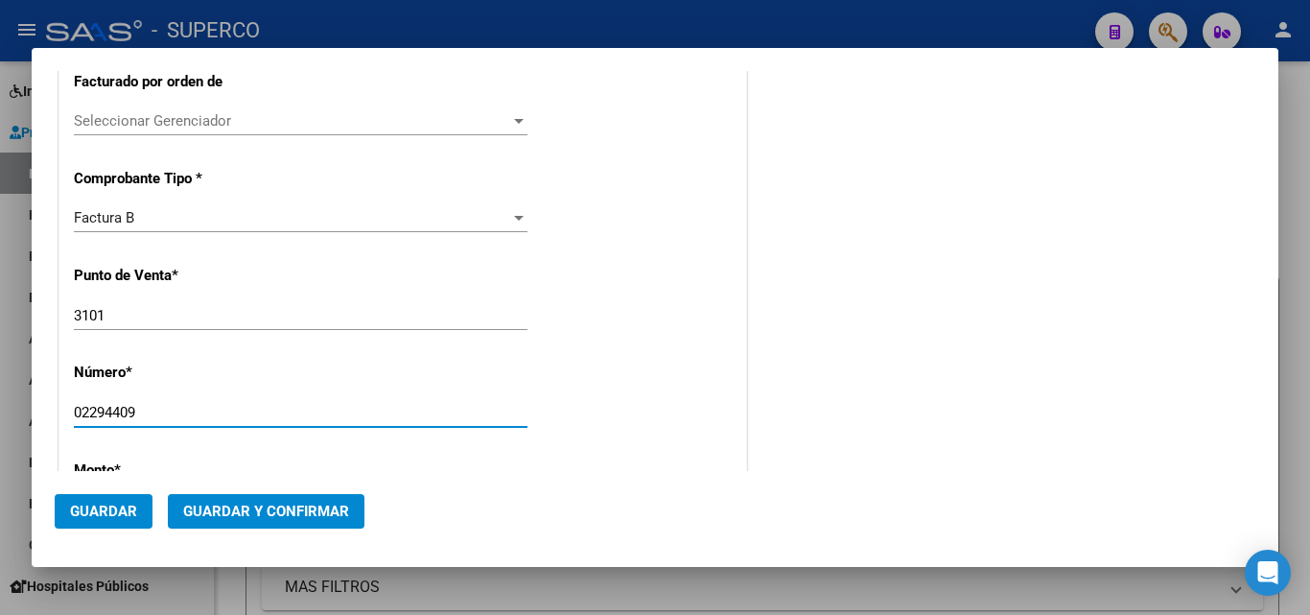
type input "02294409"
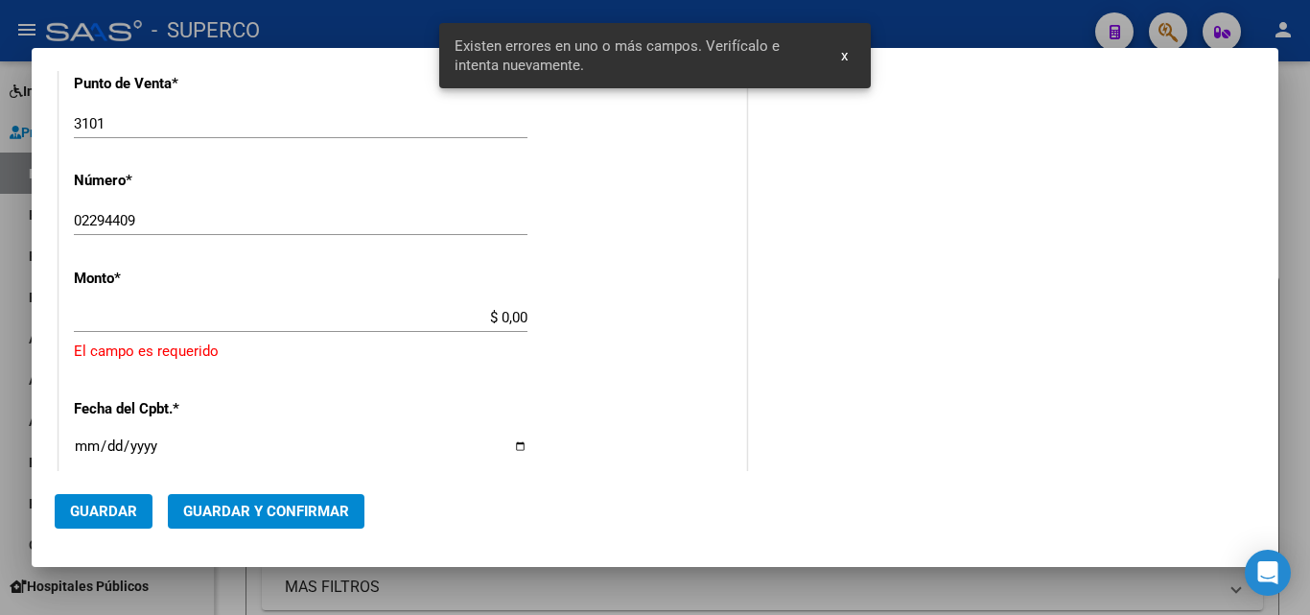
scroll to position [709, 0]
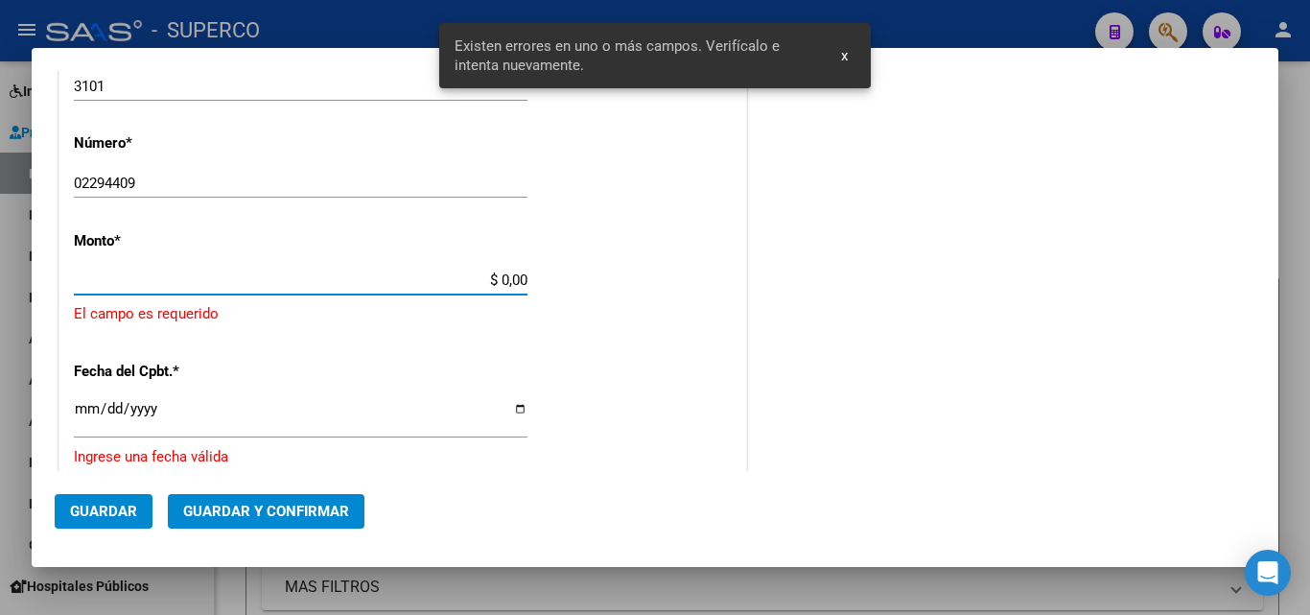
click at [385, 284] on input "$ 0,00" at bounding box center [301, 279] width 454 height 17
drag, startPoint x: 407, startPoint y: 277, endPoint x: 547, endPoint y: 285, distance: 140.2
click at [547, 285] on div "CUIT * 30-67881435-7 Ingresar CUIT ANALISIS PRESTADOR TELEFONICA MOVILES ARGENT…" at bounding box center [402, 283] width 687 height 1502
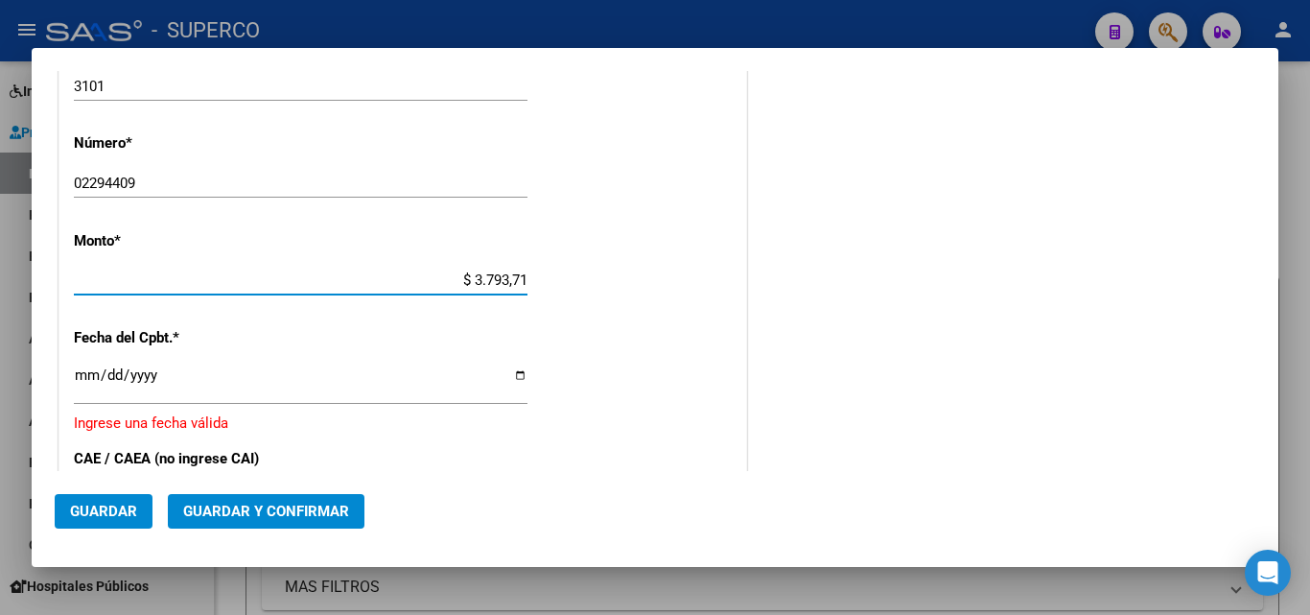
type input "$ 37.937,13"
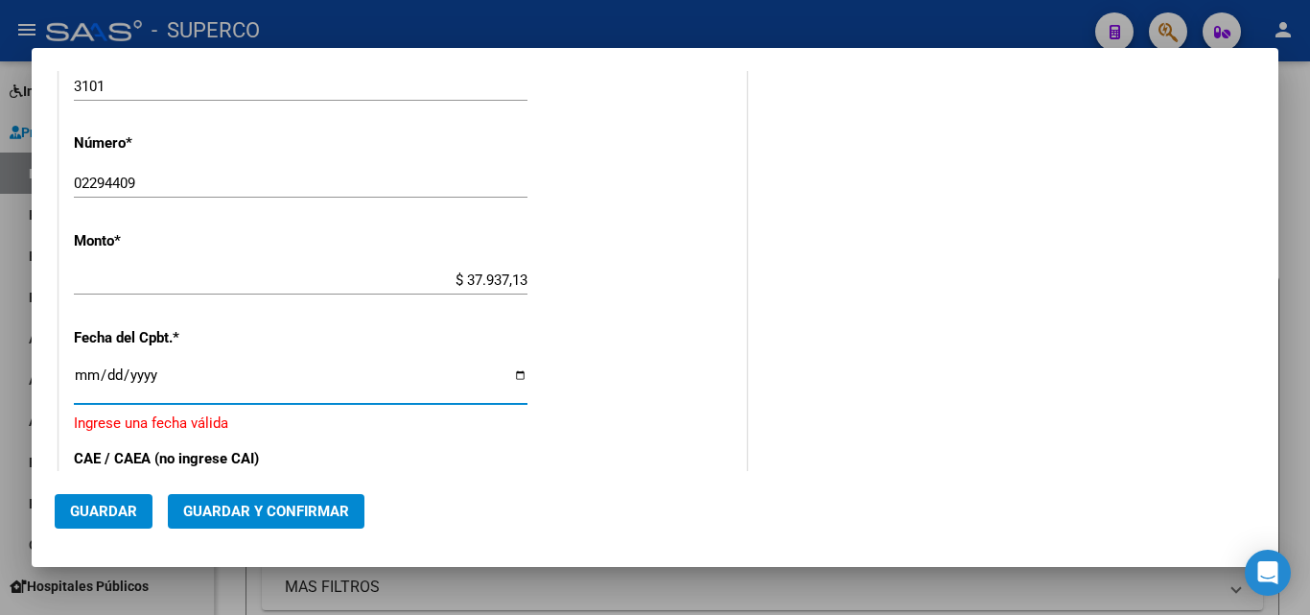
click at [176, 373] on input "Ingresar la fecha" at bounding box center [301, 382] width 454 height 31
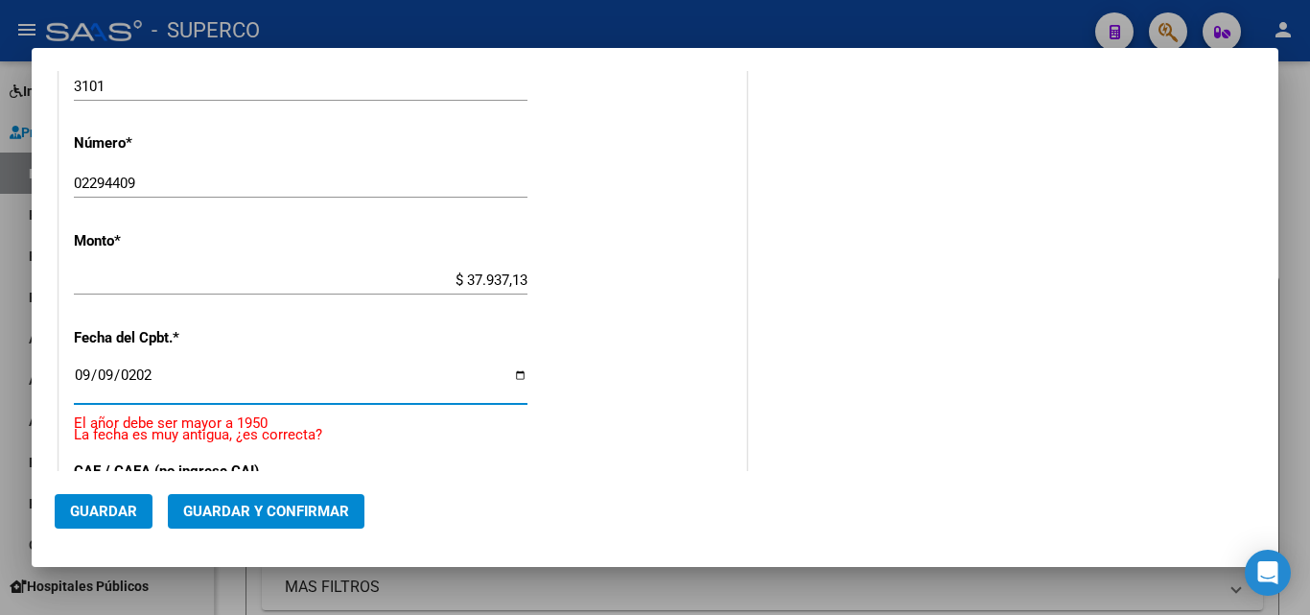
type input "[DATE]"
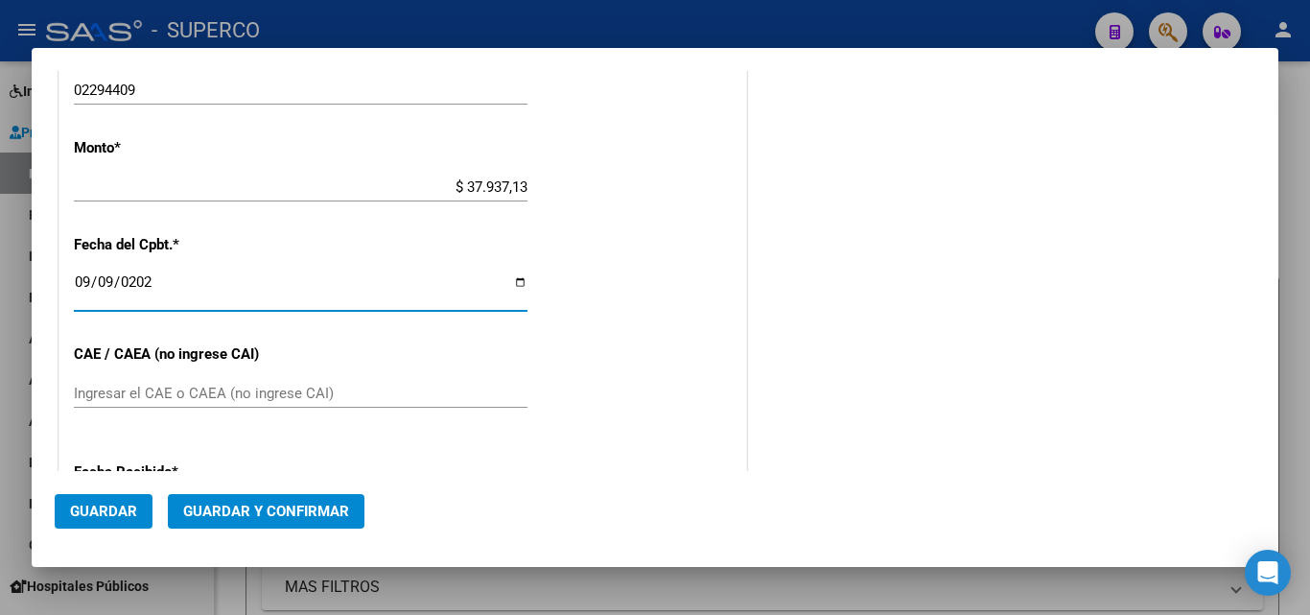
scroll to position [900, 0]
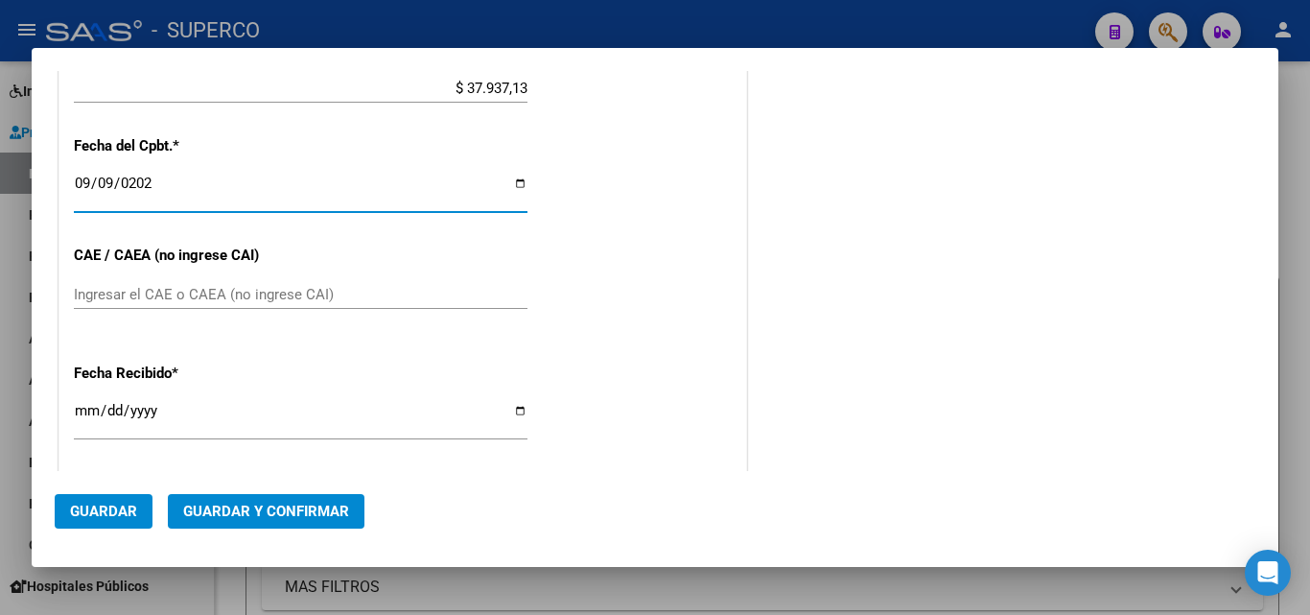
click at [138, 290] on input "Ingresar el CAE o CAEA (no ingrese CAI)" at bounding box center [301, 294] width 454 height 17
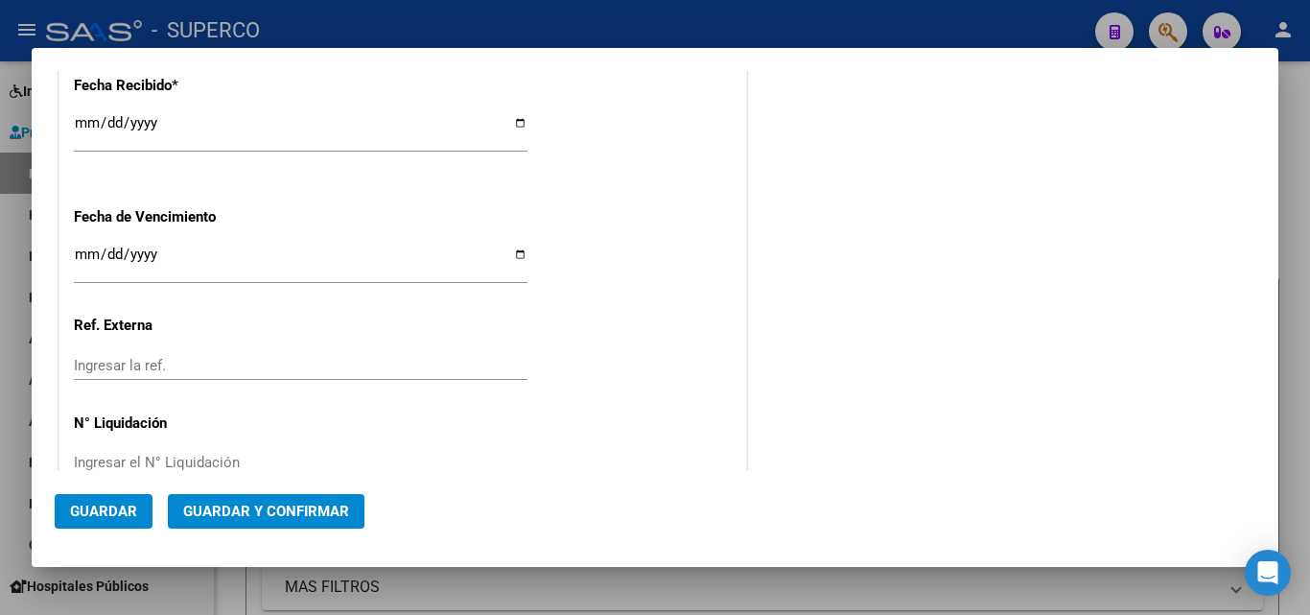
scroll to position [1231, 0]
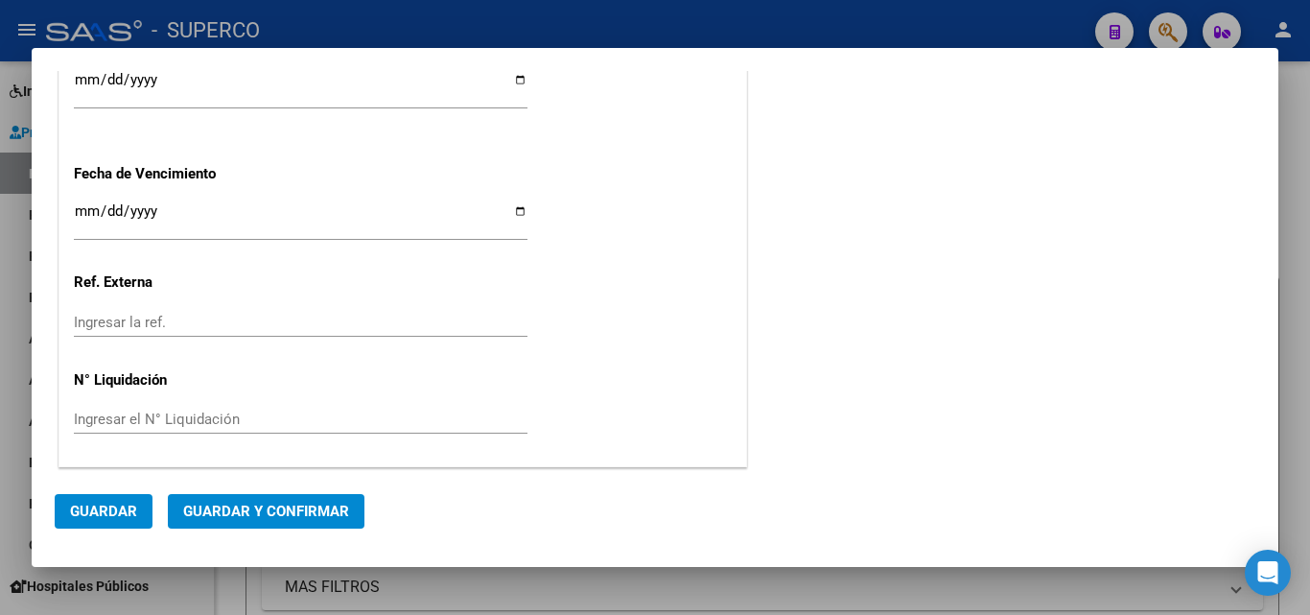
type input "75367523194255"
click at [249, 506] on span "Guardar y Confirmar" at bounding box center [266, 510] width 166 height 17
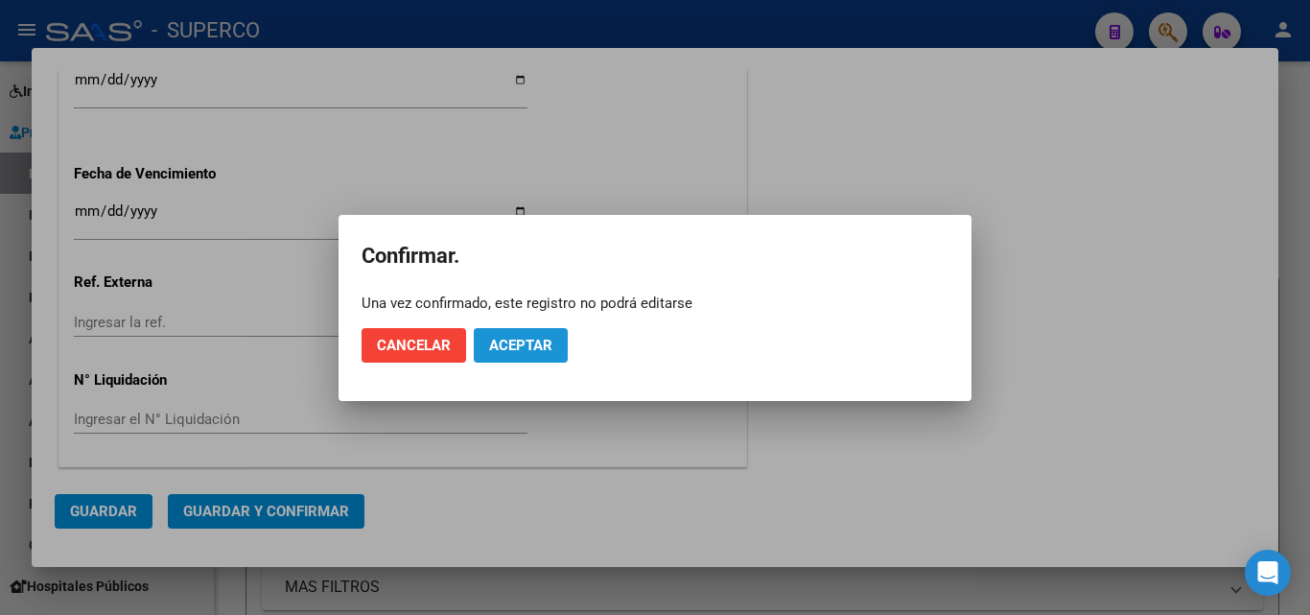
click at [538, 353] on span "Aceptar" at bounding box center [520, 345] width 63 height 17
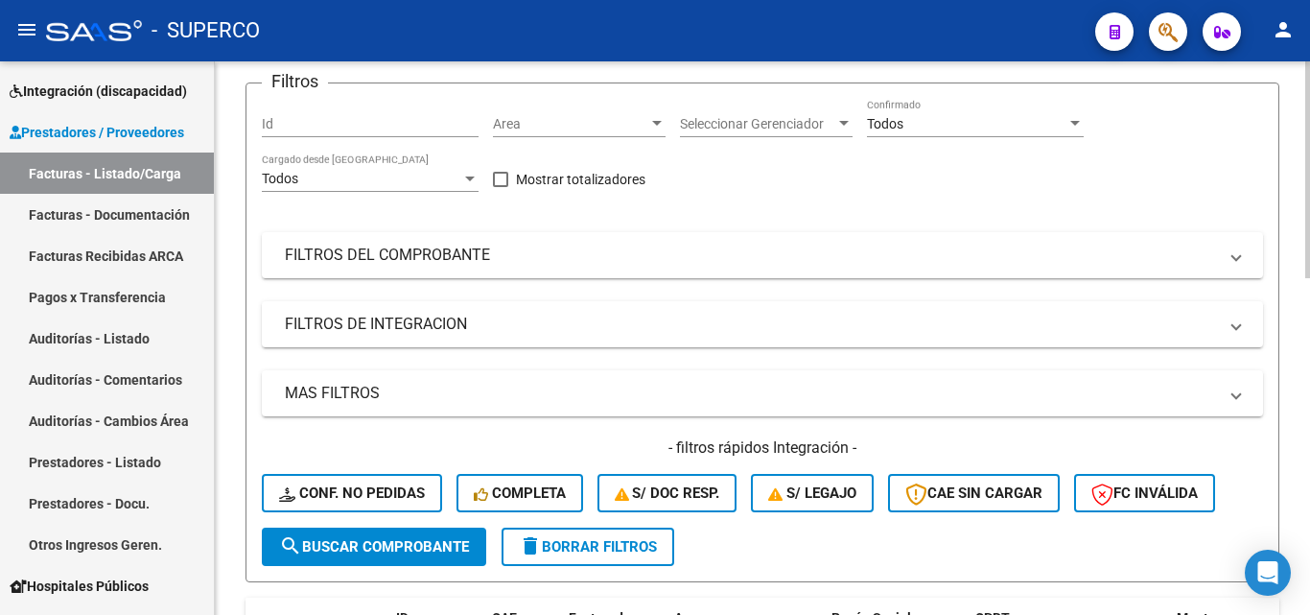
scroll to position [186, 0]
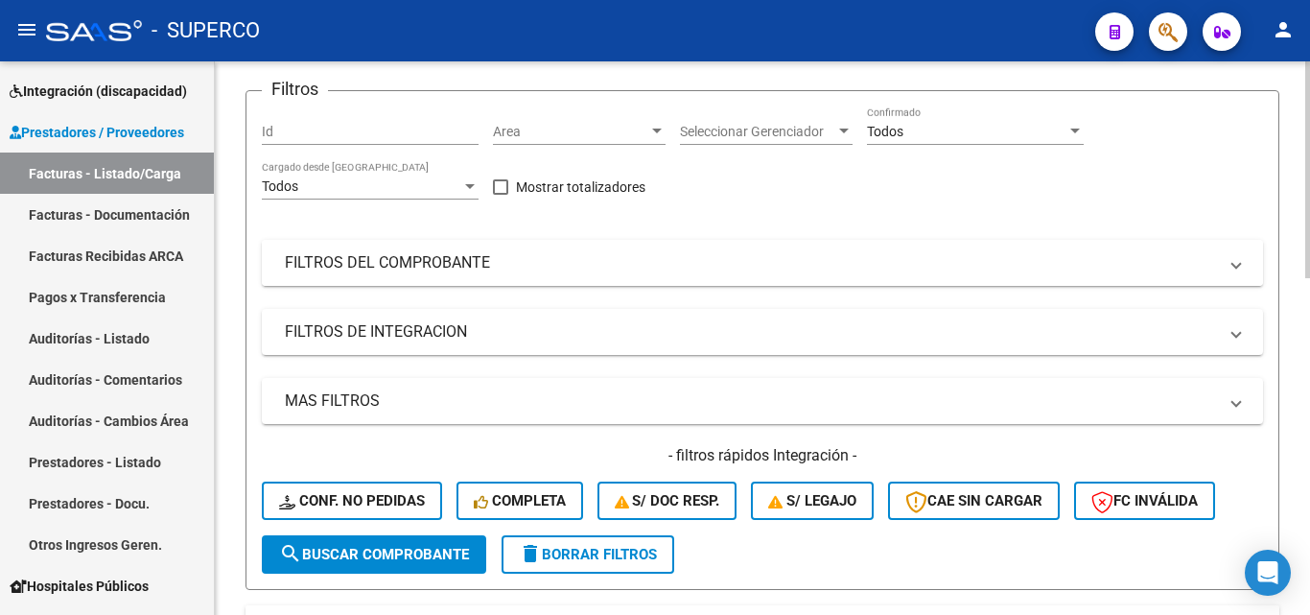
click at [356, 268] on mat-panel-title "FILTROS DEL COMPROBANTE" at bounding box center [751, 262] width 932 height 21
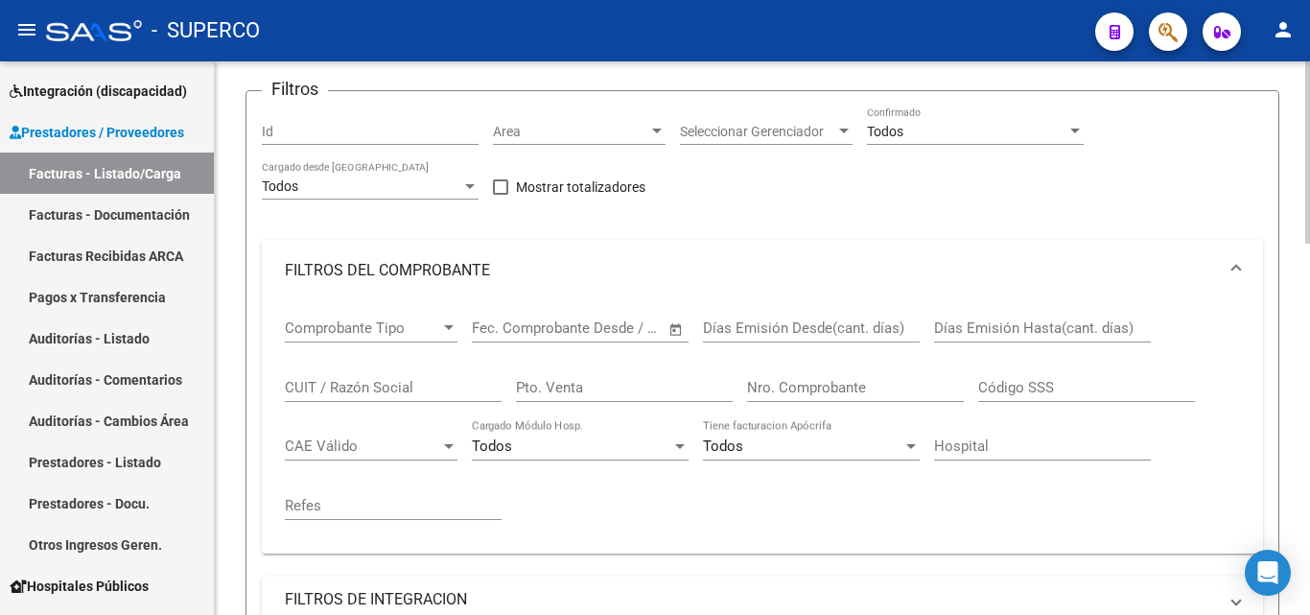
click at [832, 386] on input "Nro. Comprobante" at bounding box center [855, 387] width 217 height 17
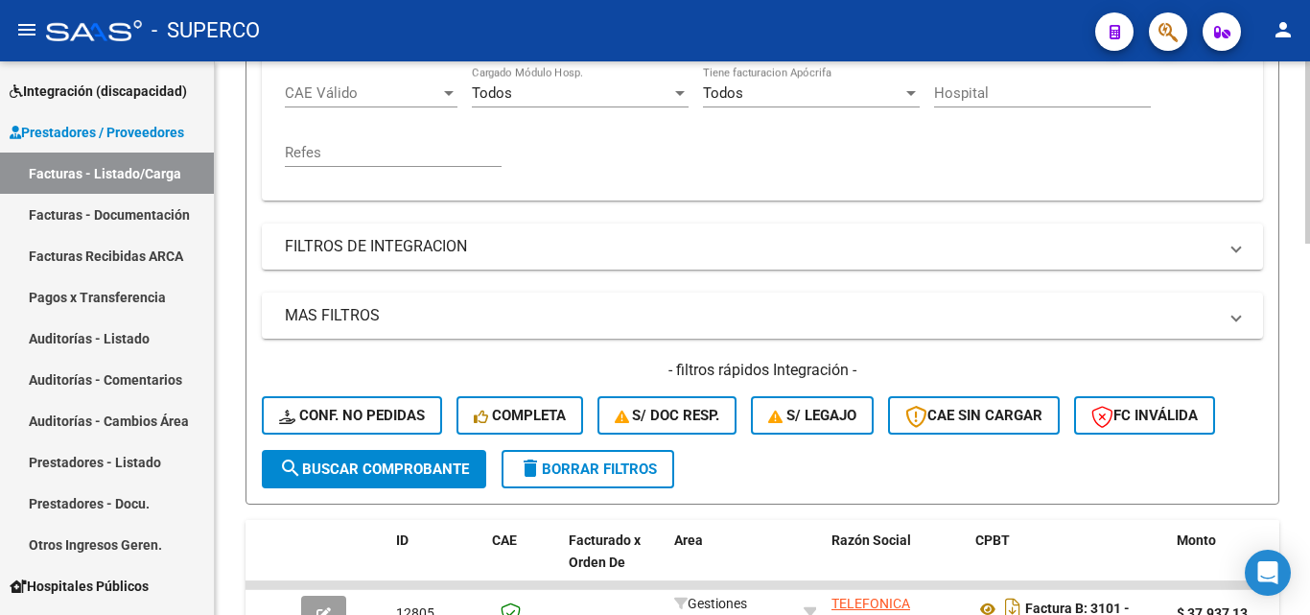
scroll to position [570, 0]
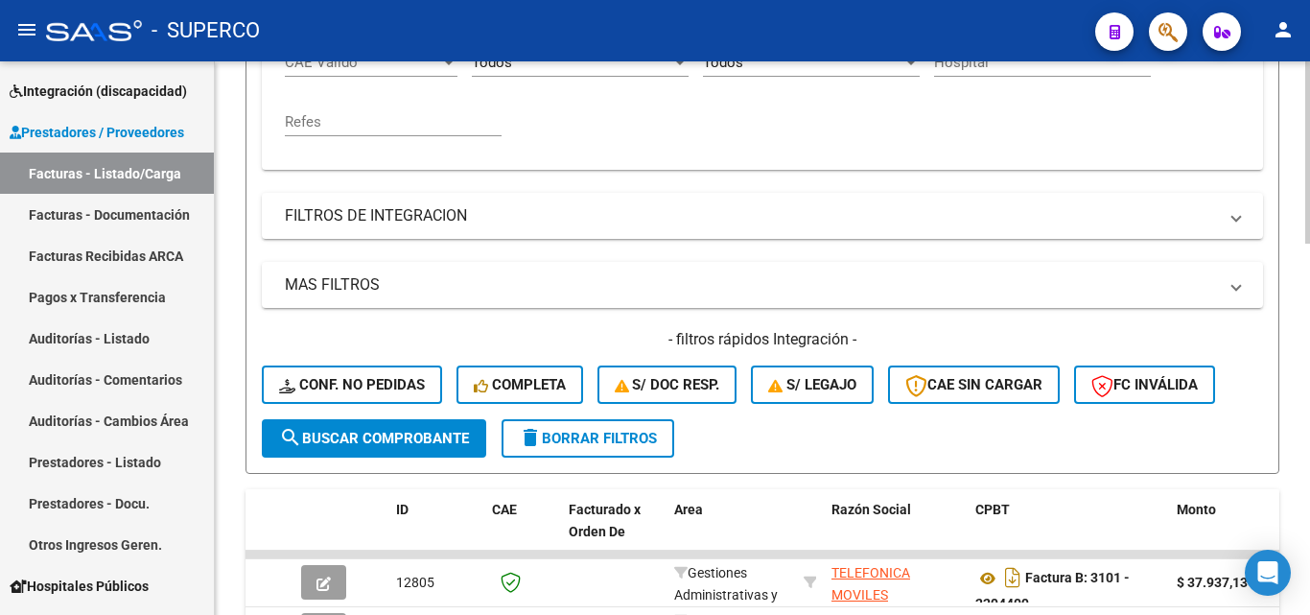
click at [383, 448] on button "search Buscar Comprobante" at bounding box center [374, 438] width 224 height 38
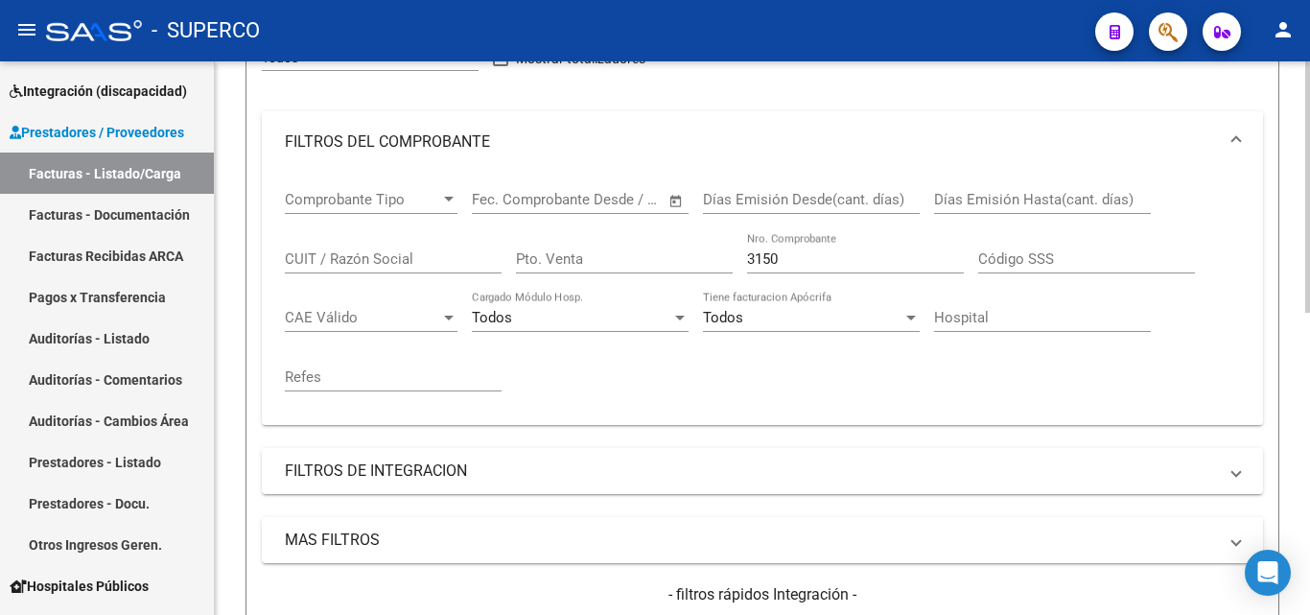
scroll to position [280, 0]
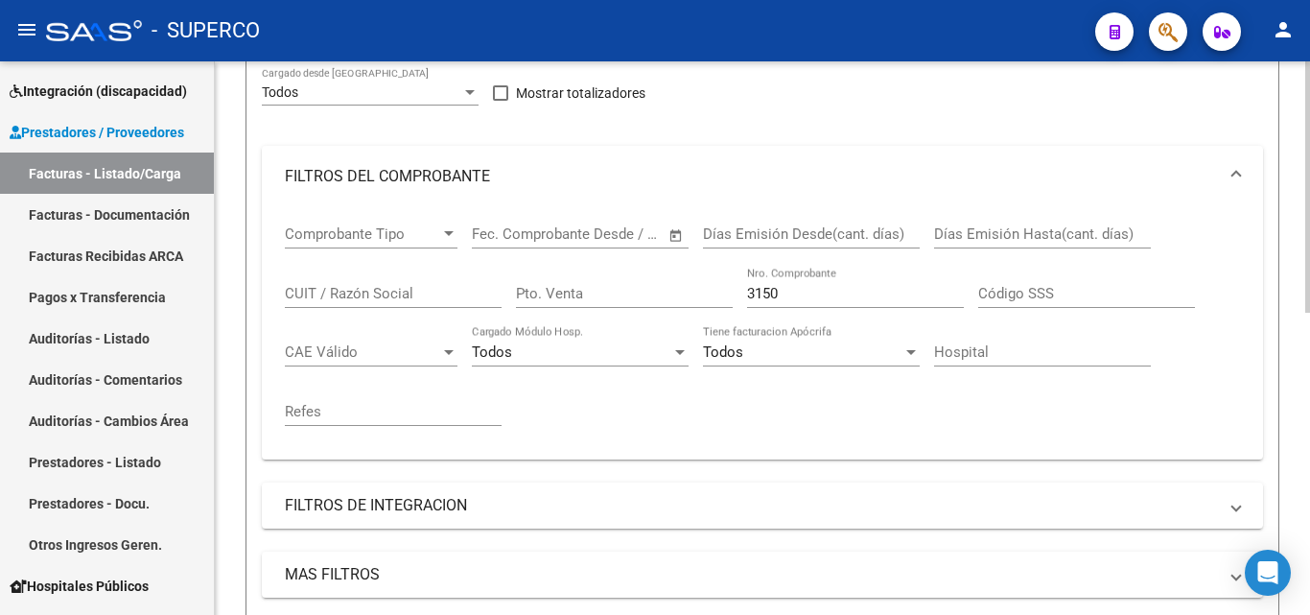
click at [783, 299] on input "3150" at bounding box center [855, 293] width 217 height 17
type input "3151"
click at [1011, 295] on input "Código SSS" at bounding box center [1086, 293] width 217 height 17
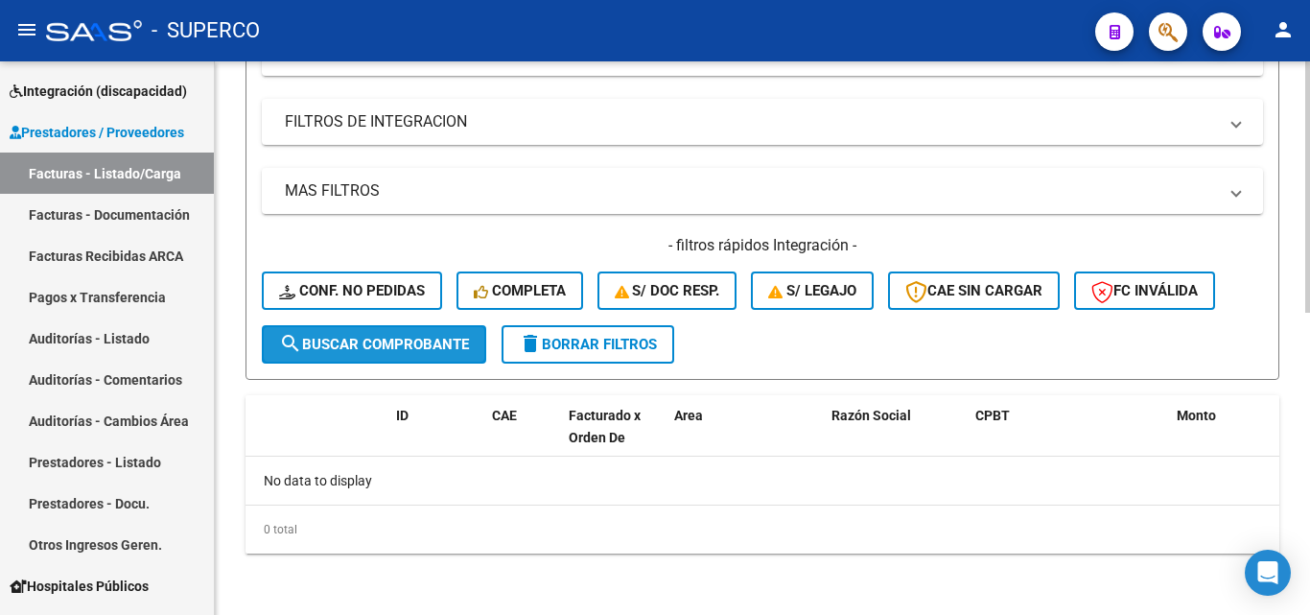
click at [405, 341] on span "search Buscar Comprobante" at bounding box center [374, 344] width 190 height 17
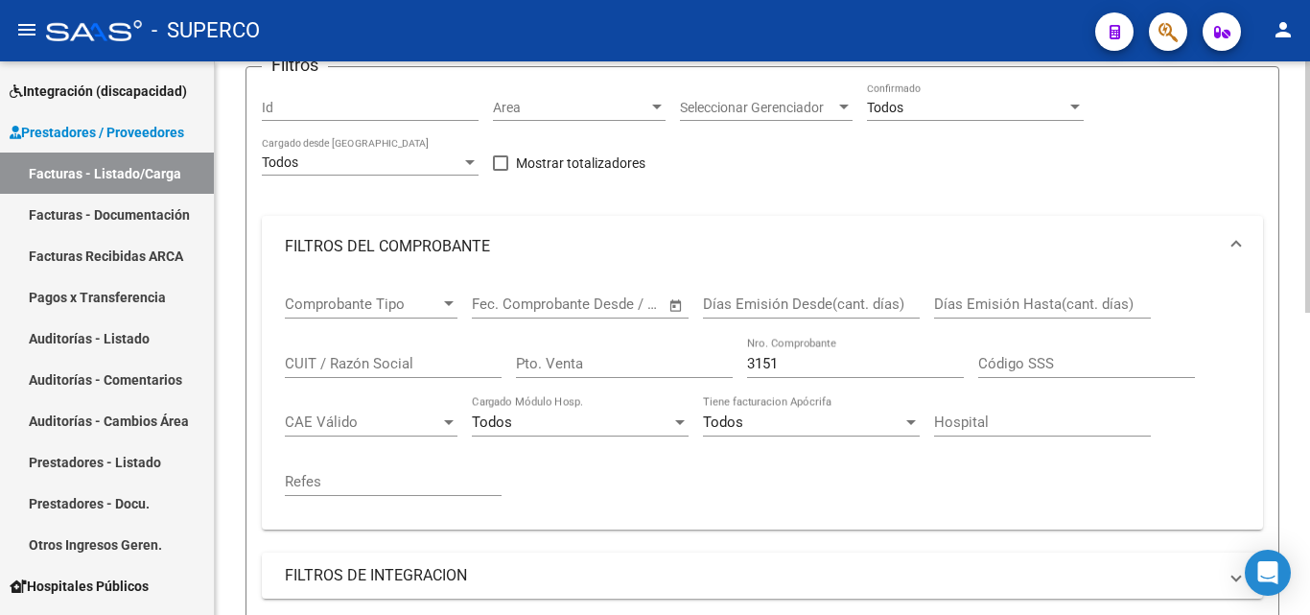
scroll to position [184, 0]
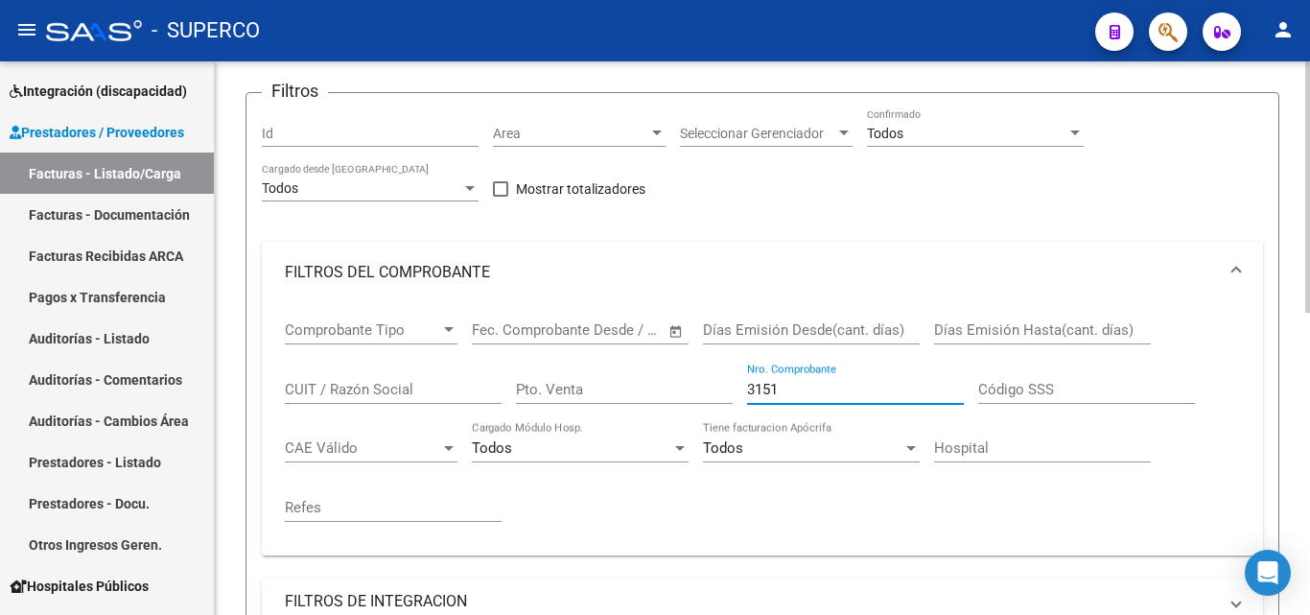
drag, startPoint x: 800, startPoint y: 391, endPoint x: 727, endPoint y: 388, distance: 72.9
click at [727, 388] on div "Comprobante Tipo Comprobante Tipo Fecha inicio – Fecha fin Fec. Comprobante Des…" at bounding box center [762, 421] width 955 height 237
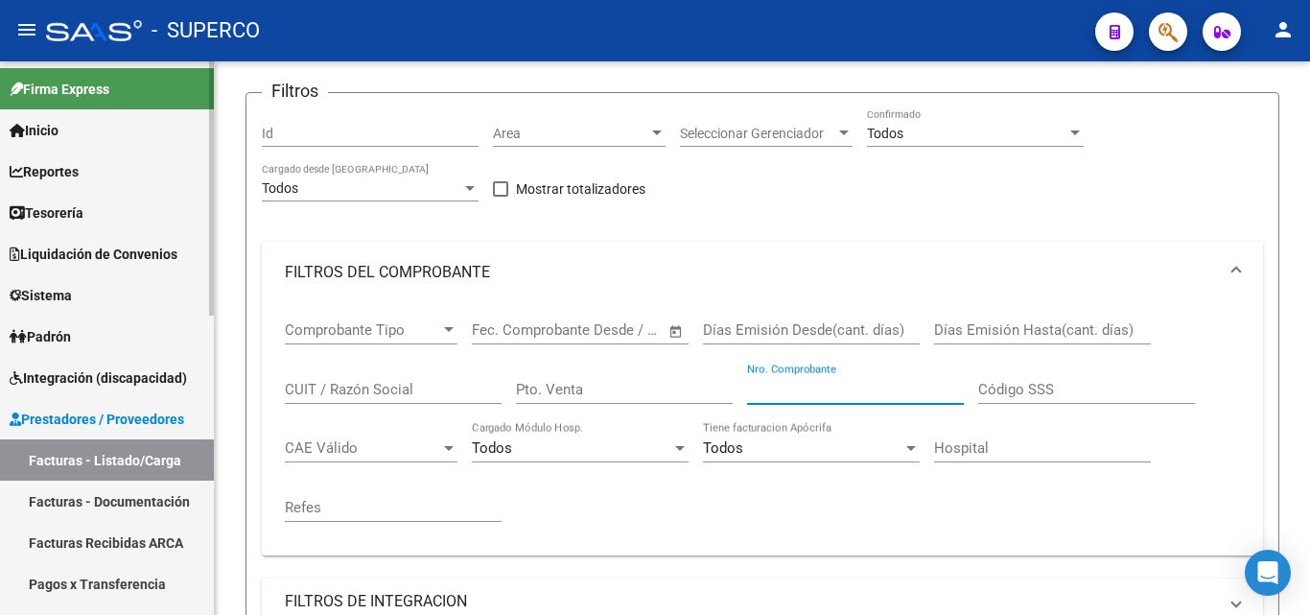
scroll to position [0, 0]
click at [67, 171] on span "Reportes" at bounding box center [44, 172] width 69 height 21
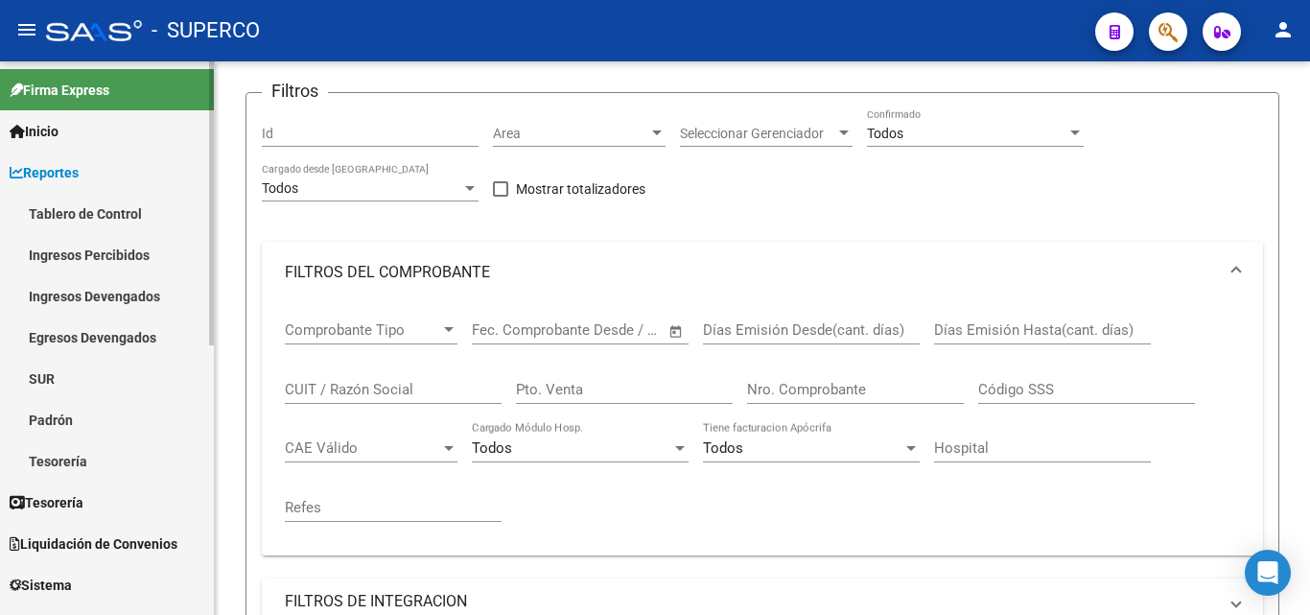
drag, startPoint x: 108, startPoint y: 242, endPoint x: 129, endPoint y: 248, distance: 22.1
click at [109, 242] on link "Ingresos Percibidos" at bounding box center [107, 254] width 214 height 41
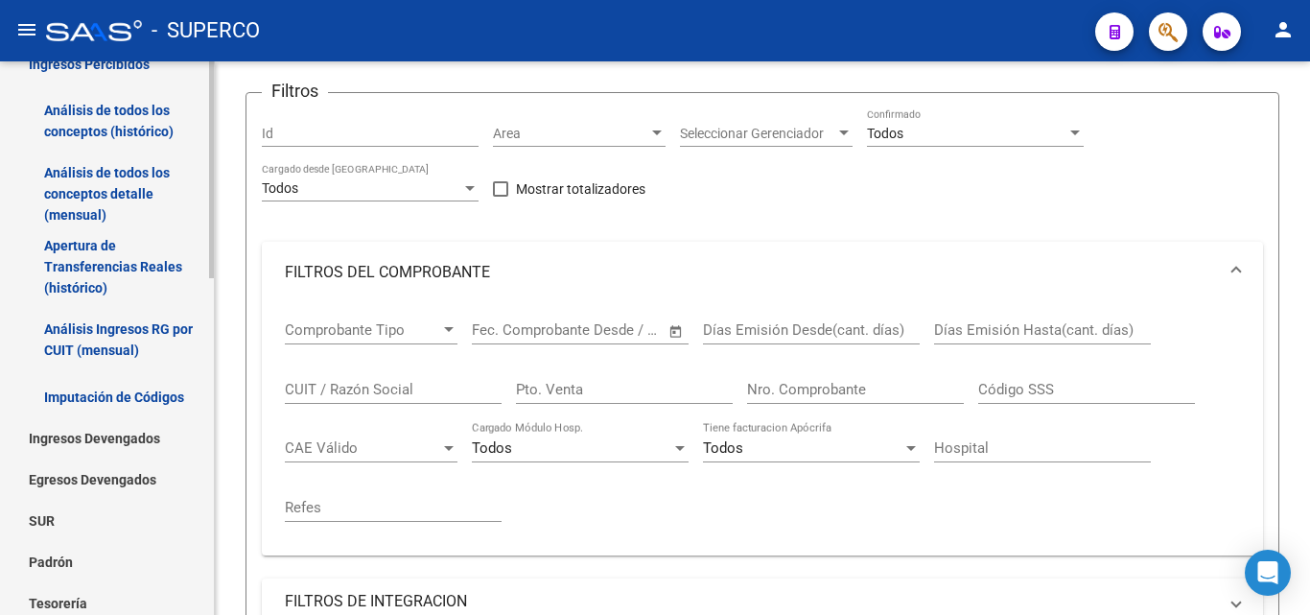
scroll to position [192, 0]
click at [127, 333] on link "Análisis Ingresos RG por CUIT (mensual)" at bounding box center [107, 338] width 214 height 73
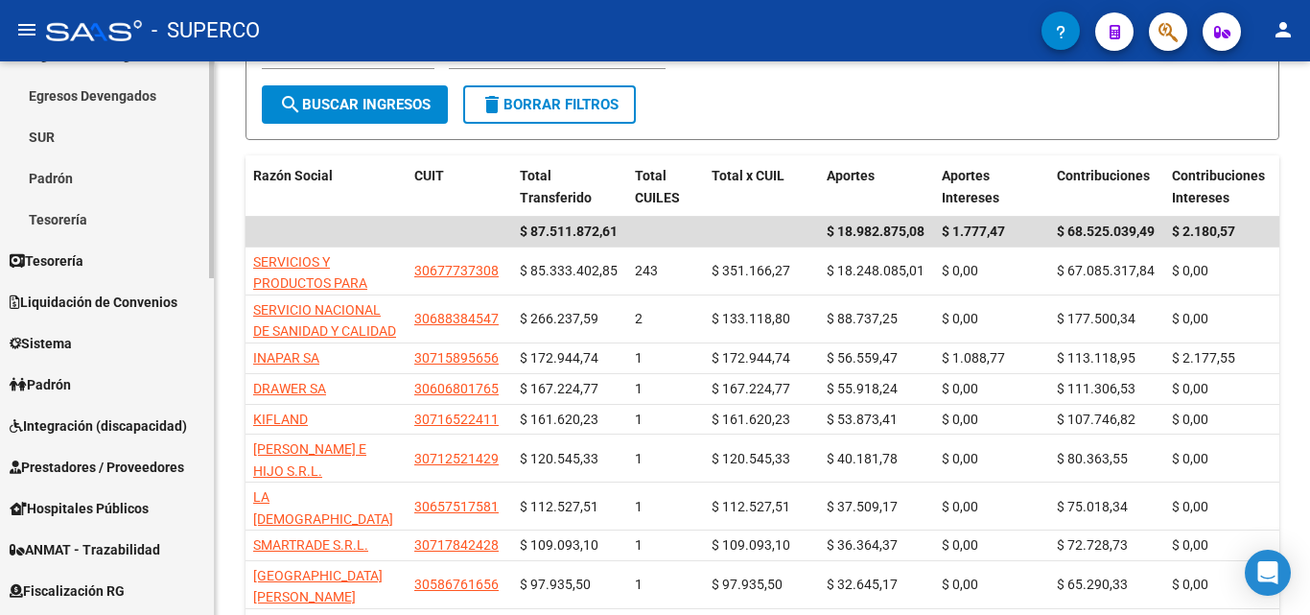
scroll to position [575, 0]
